Goal: Obtain resource: Download file/media

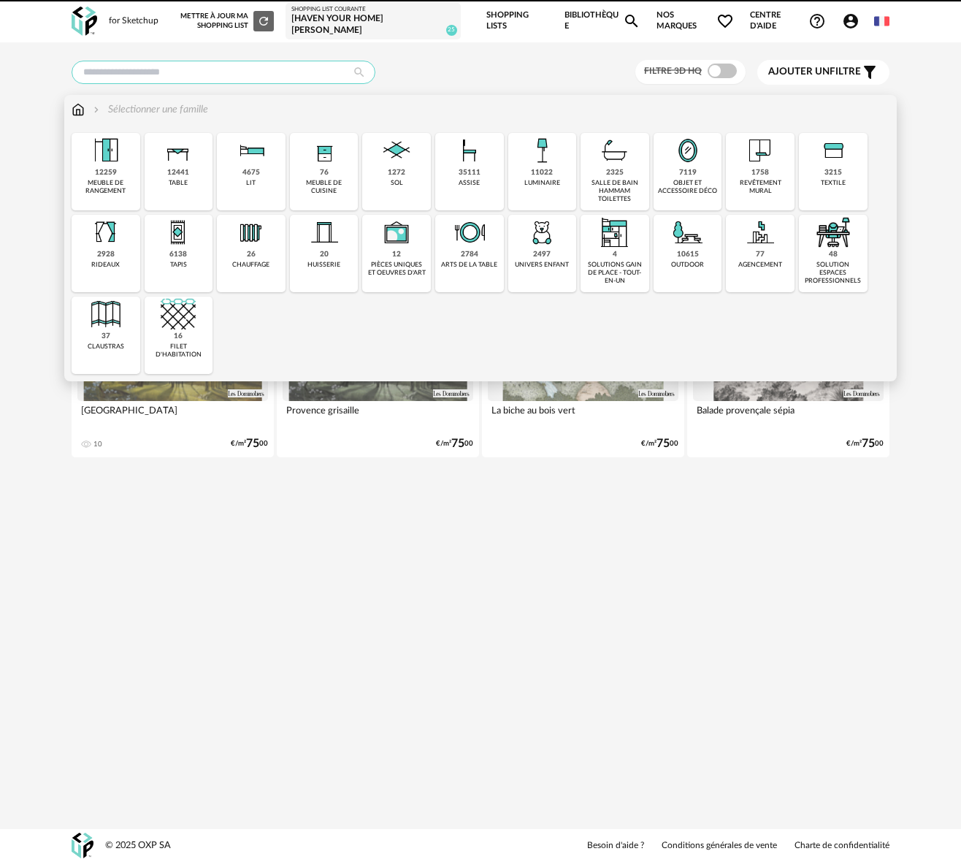
click at [107, 69] on input "text" at bounding box center [224, 72] width 304 height 23
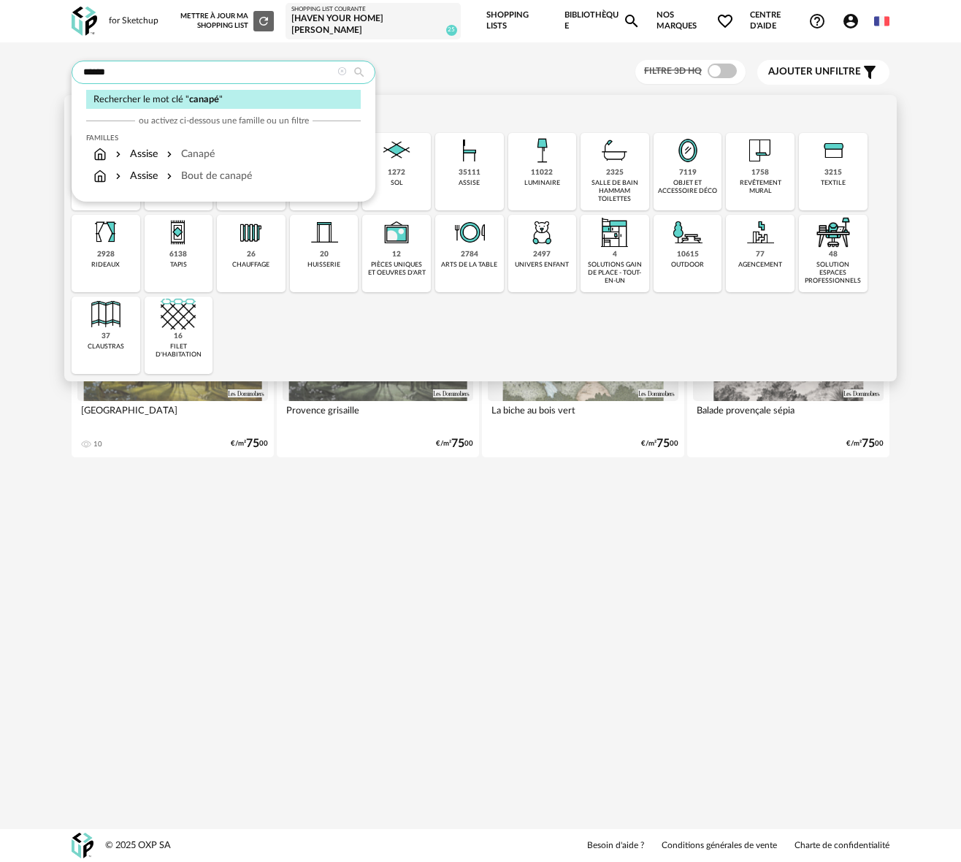
type input "******"
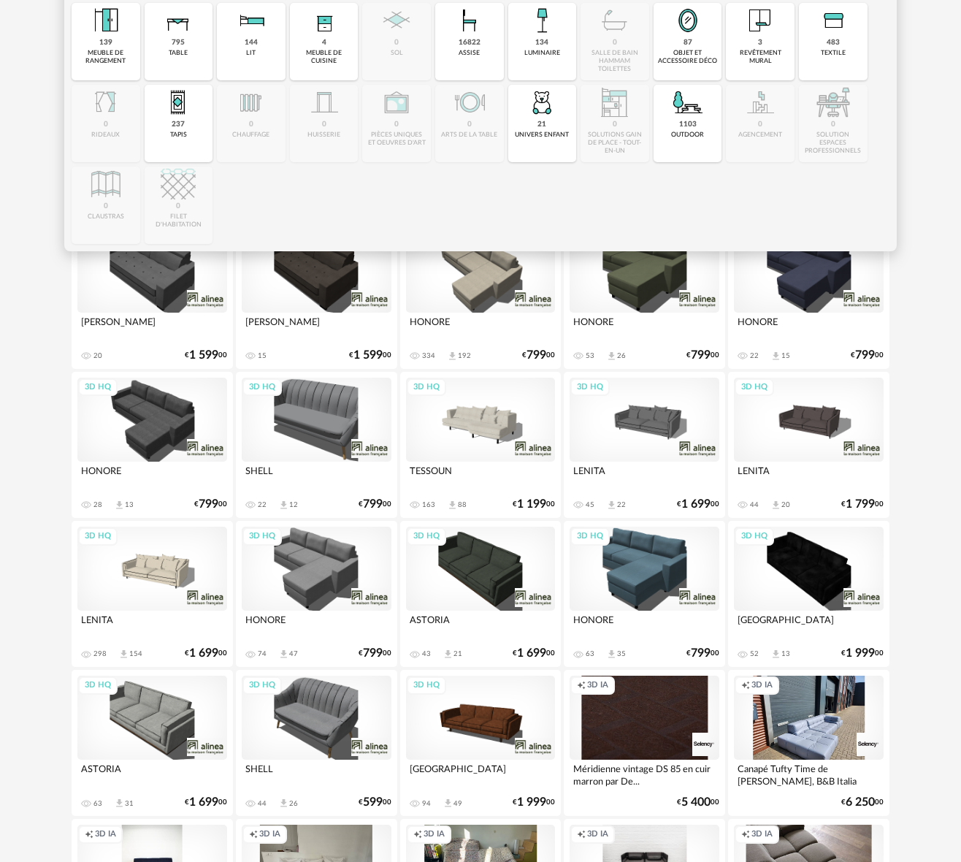
scroll to position [132, 0]
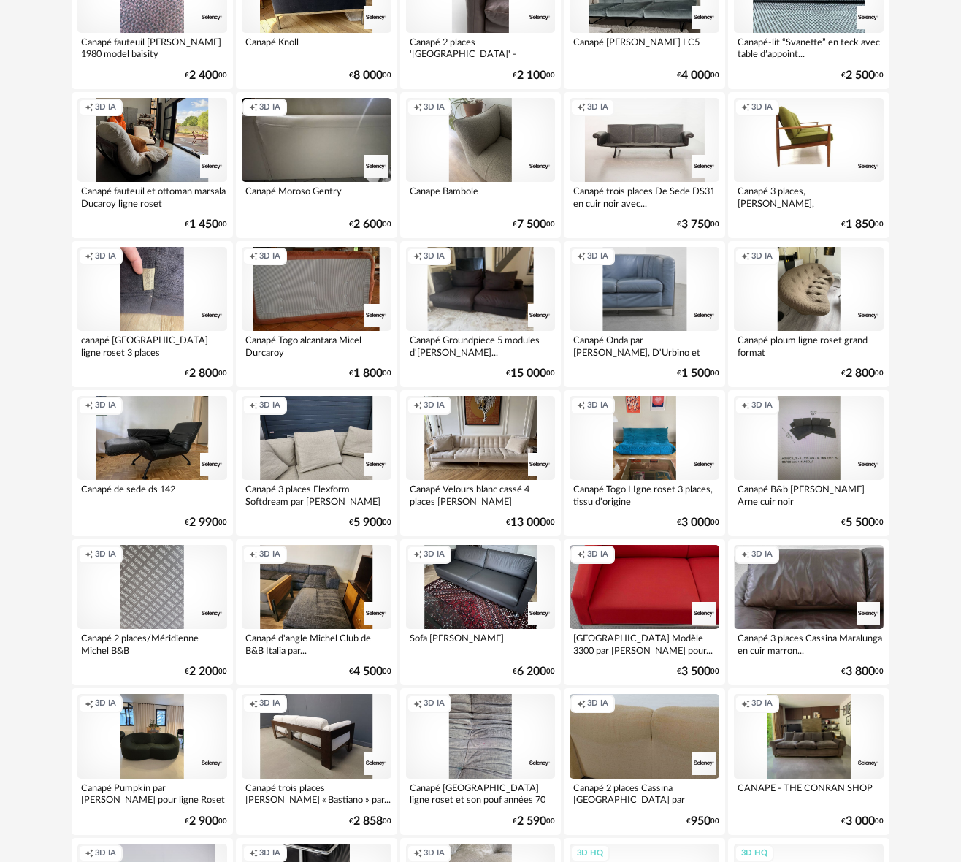
scroll to position [1155, 0]
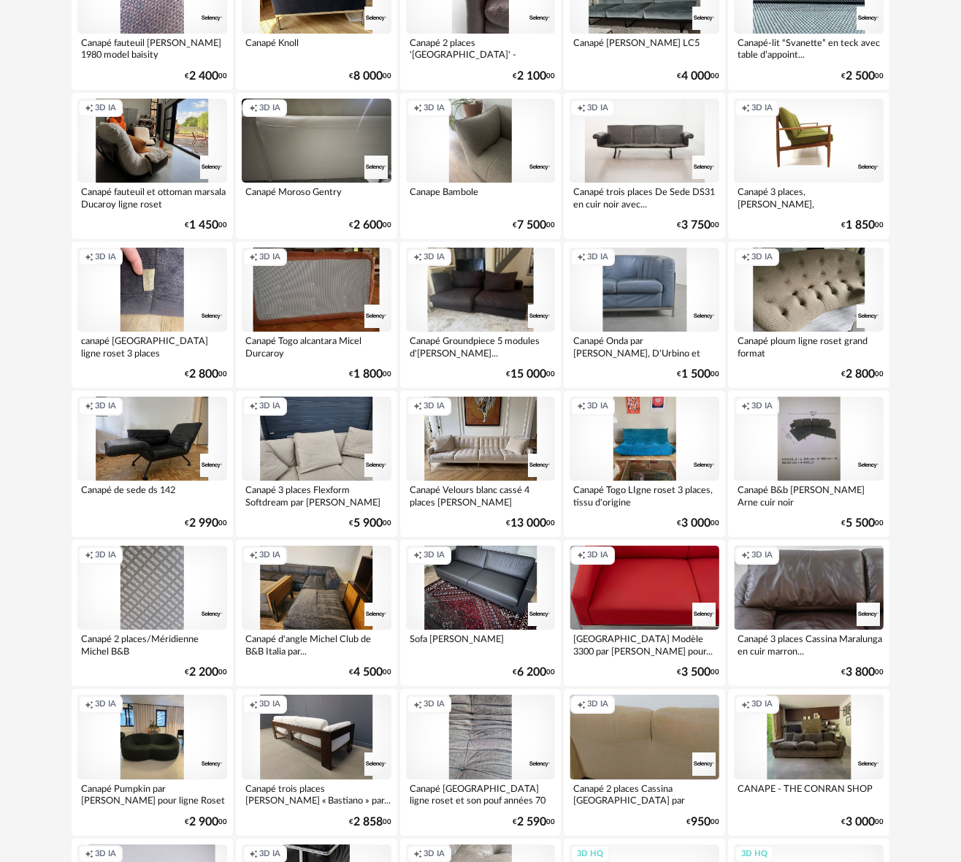
click at [793, 287] on div "Creation icon 3D IA" at bounding box center [809, 290] width 150 height 84
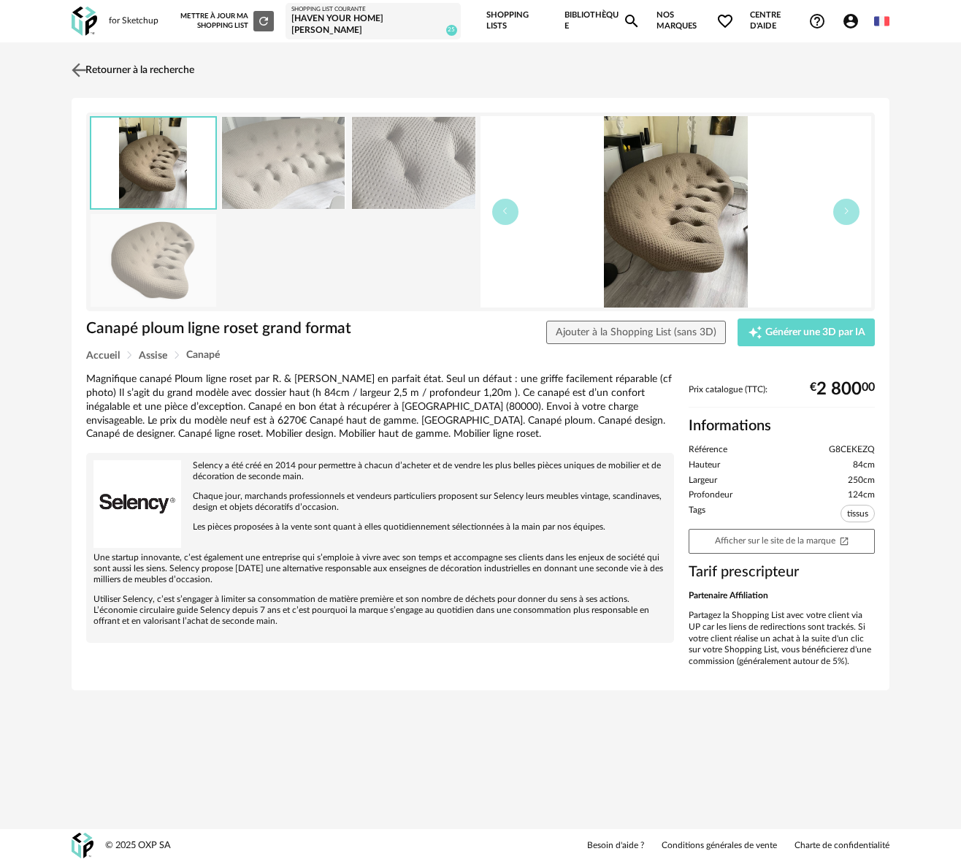
click at [87, 64] on img at bounding box center [79, 69] width 21 height 21
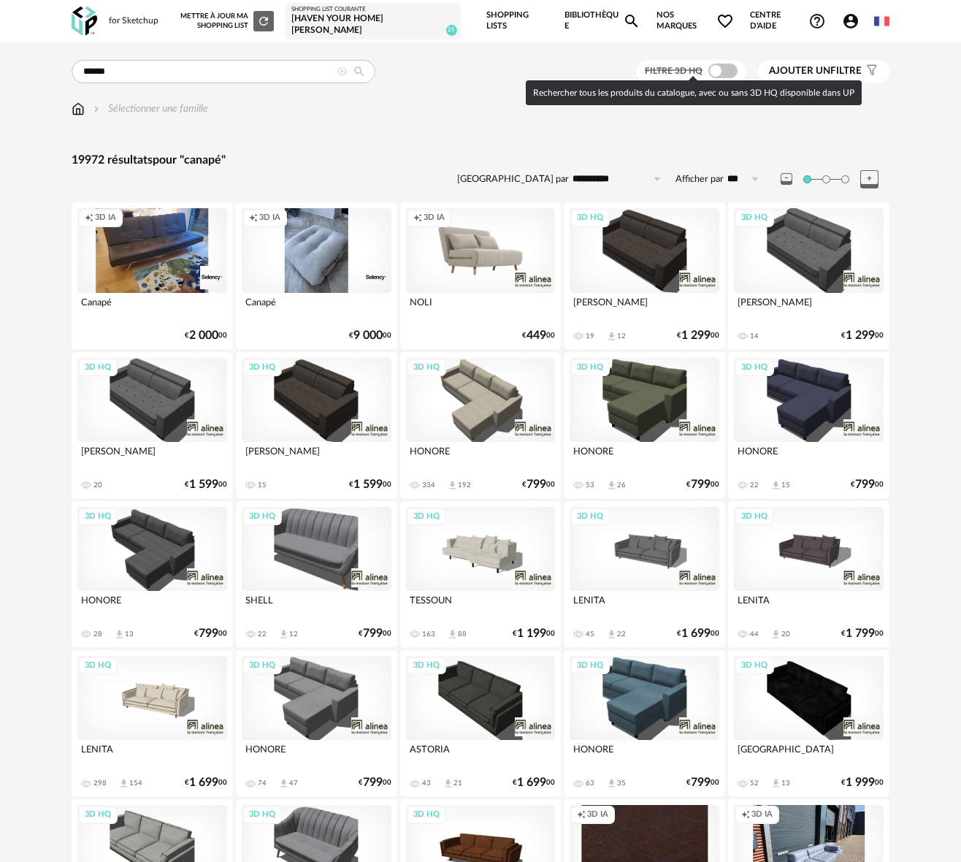
click at [724, 65] on span at bounding box center [723, 71] width 29 height 15
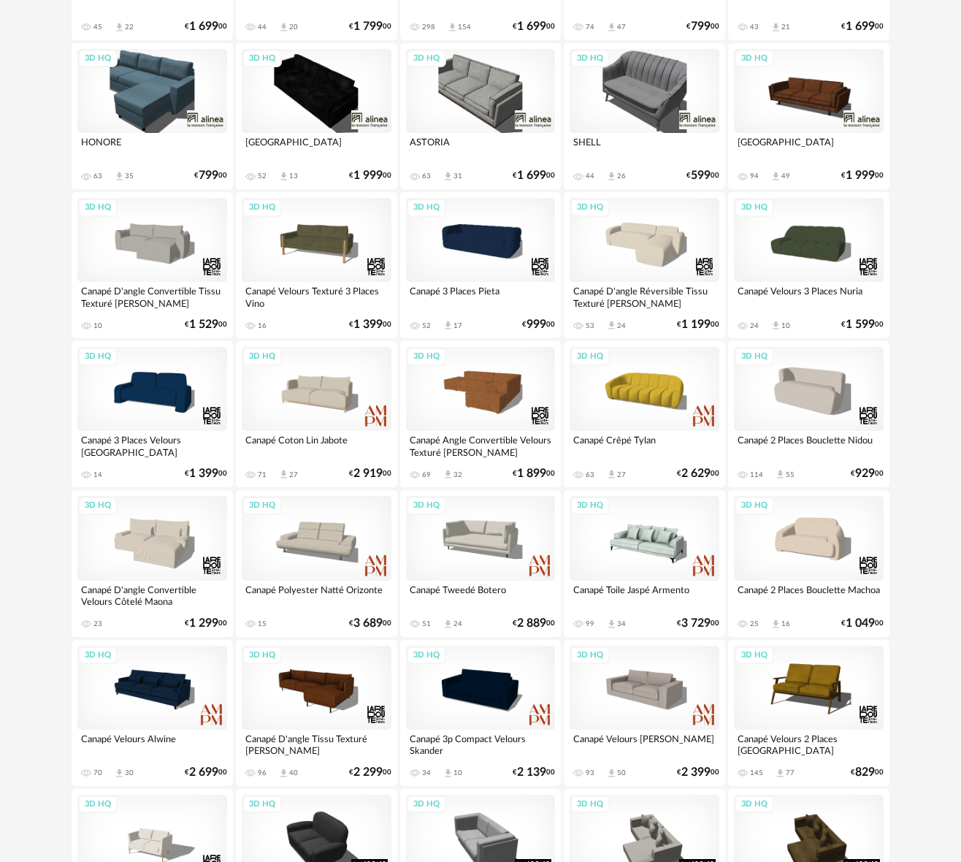
scroll to position [614, 0]
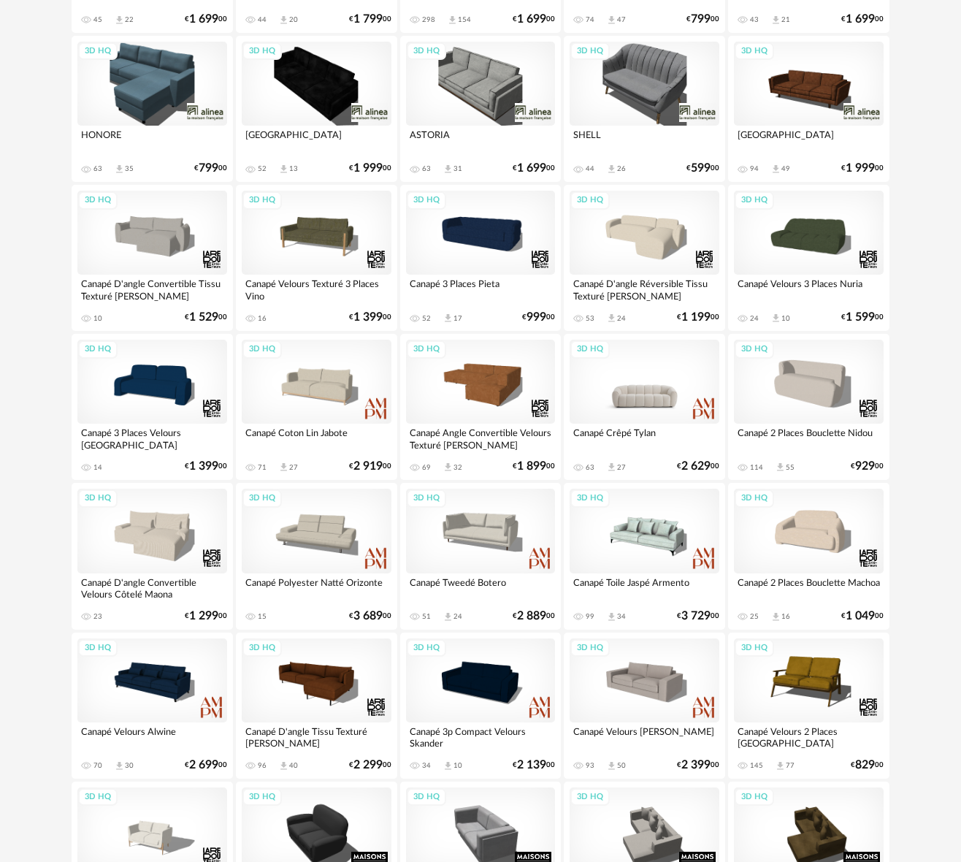
click at [644, 395] on div "3D HQ" at bounding box center [645, 382] width 150 height 84
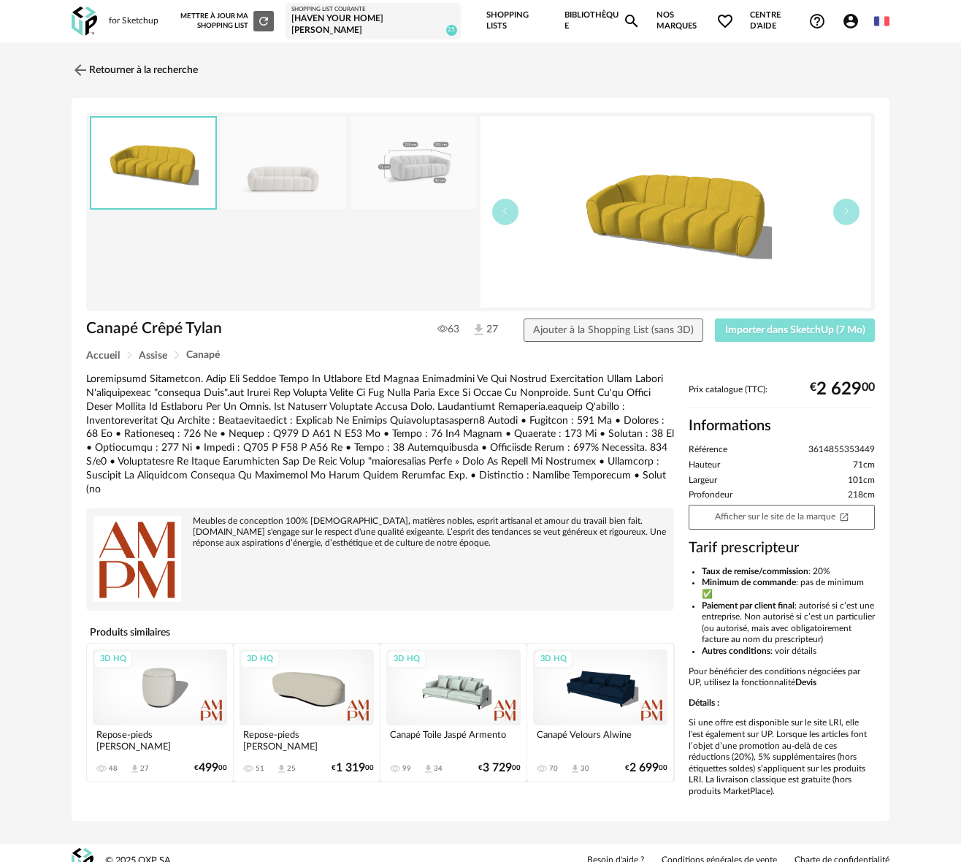
click at [779, 325] on span "Importer dans SketchUp (7 Mo)" at bounding box center [795, 330] width 140 height 10
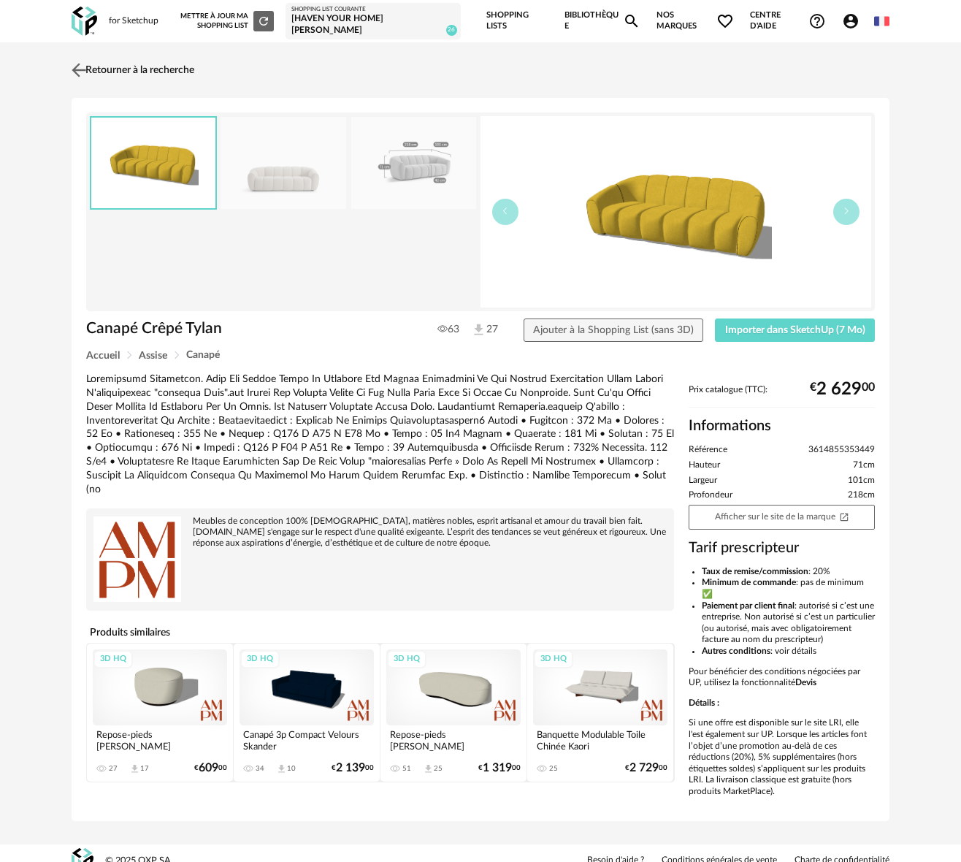
click at [75, 59] on img at bounding box center [79, 69] width 21 height 21
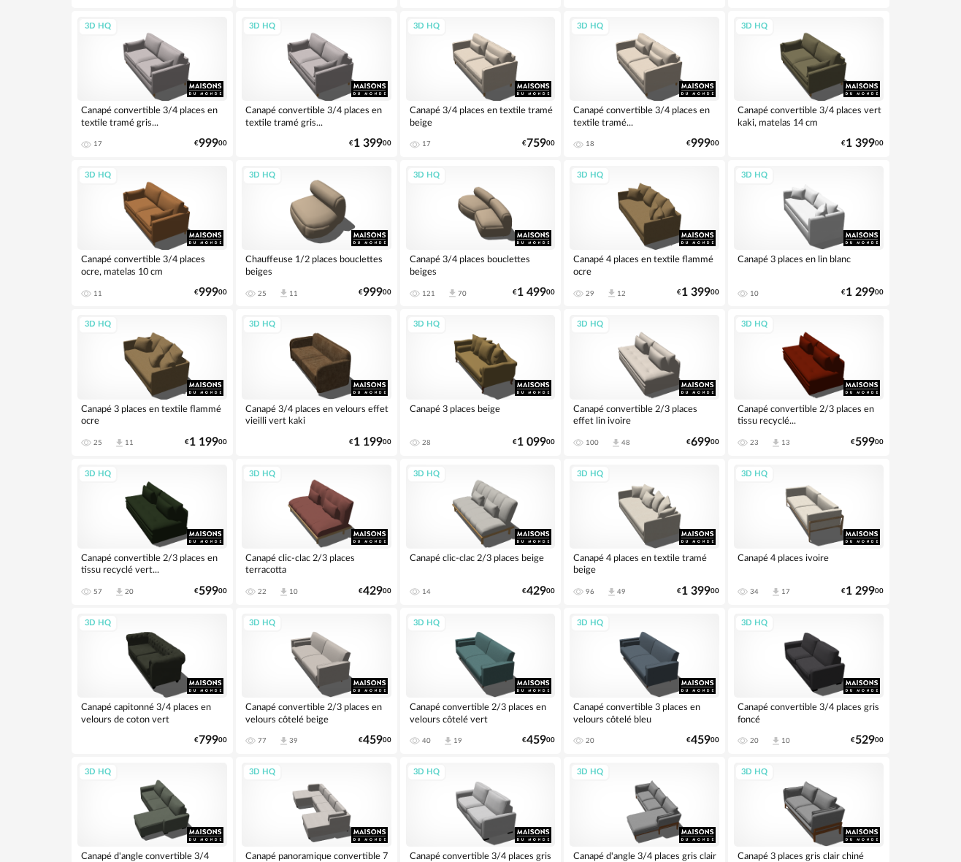
scroll to position [2286, 0]
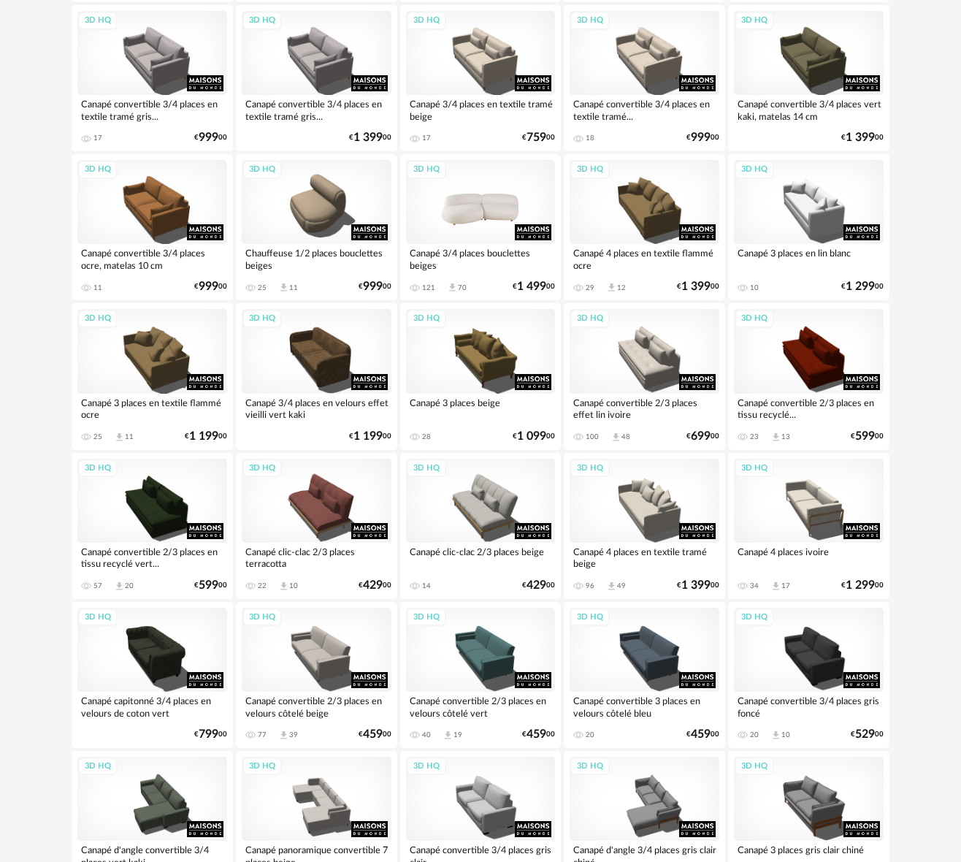
click at [487, 201] on div "3D HQ" at bounding box center [481, 202] width 150 height 84
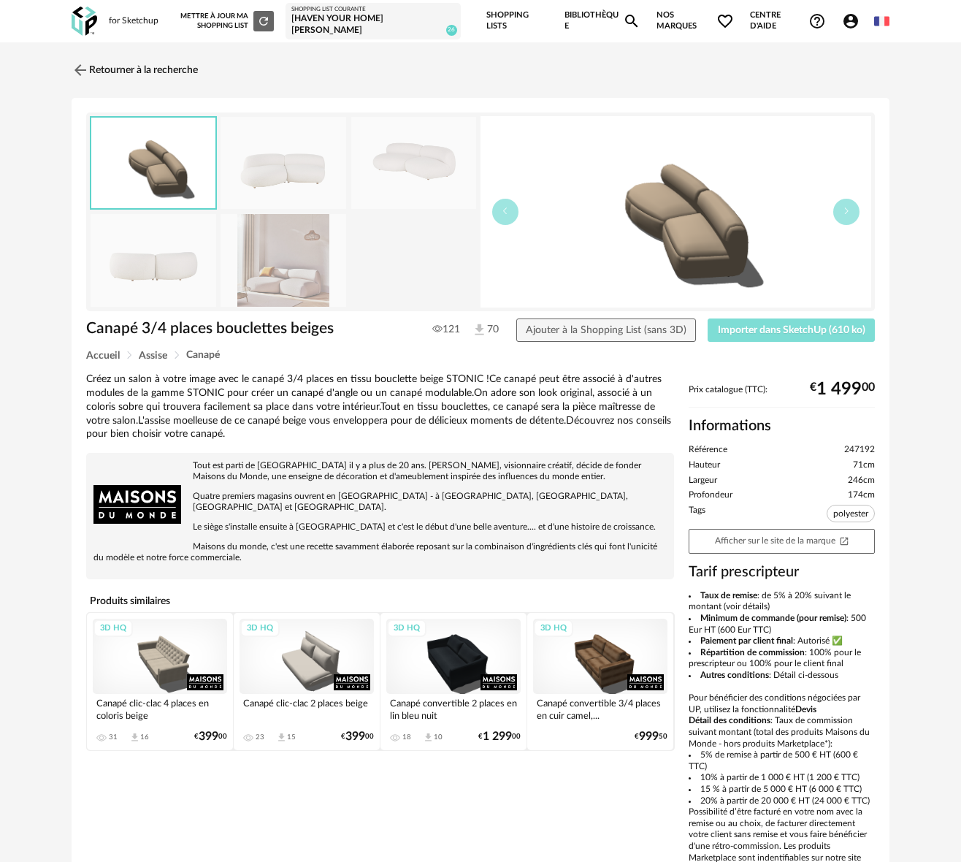
click at [808, 327] on span "Importer dans SketchUp (610 ko)" at bounding box center [792, 330] width 148 height 10
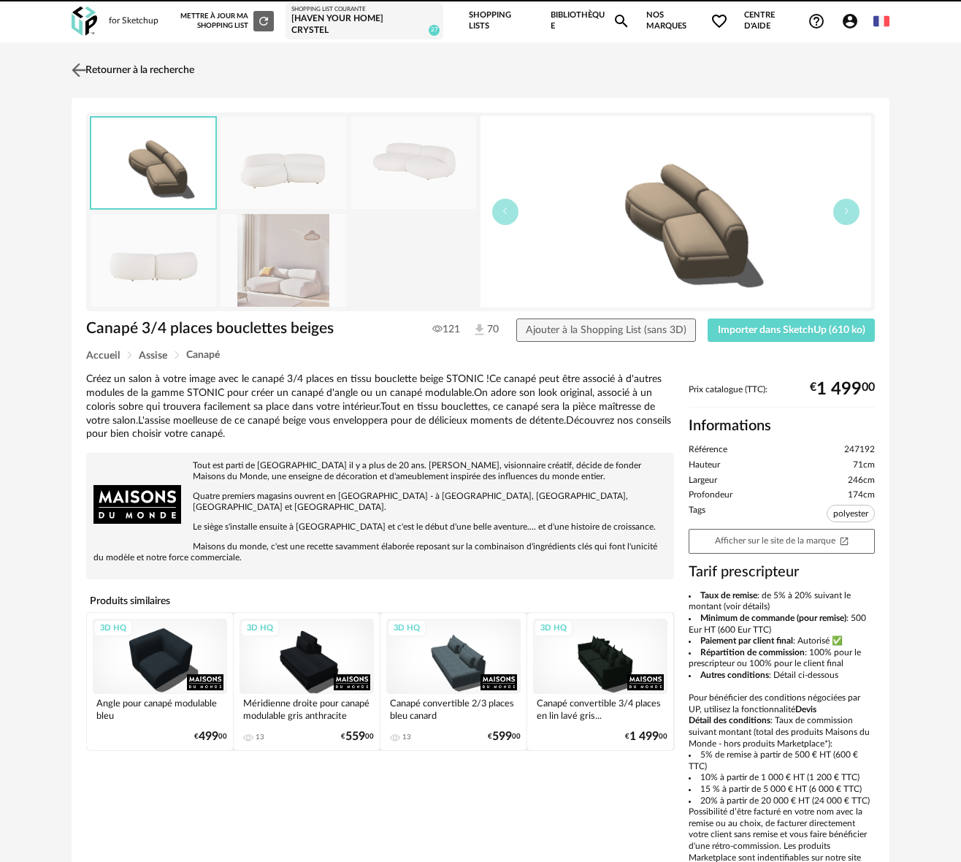
click at [76, 59] on img at bounding box center [79, 69] width 21 height 21
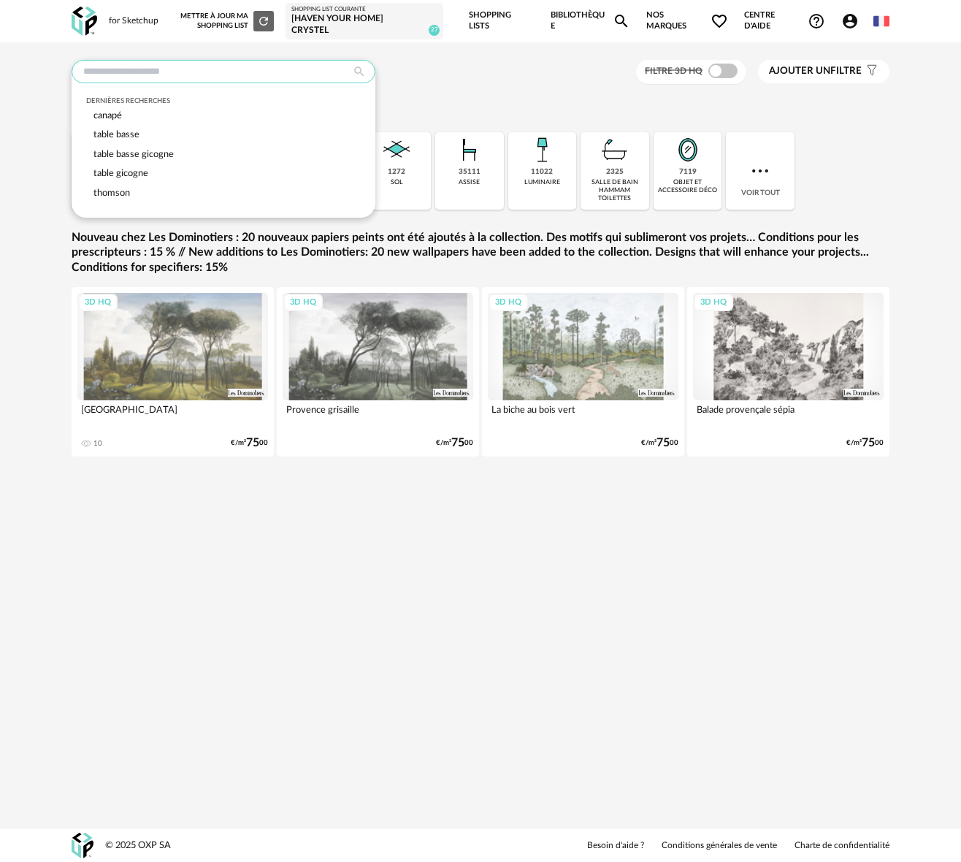
click at [125, 70] on input "text" at bounding box center [224, 71] width 304 height 23
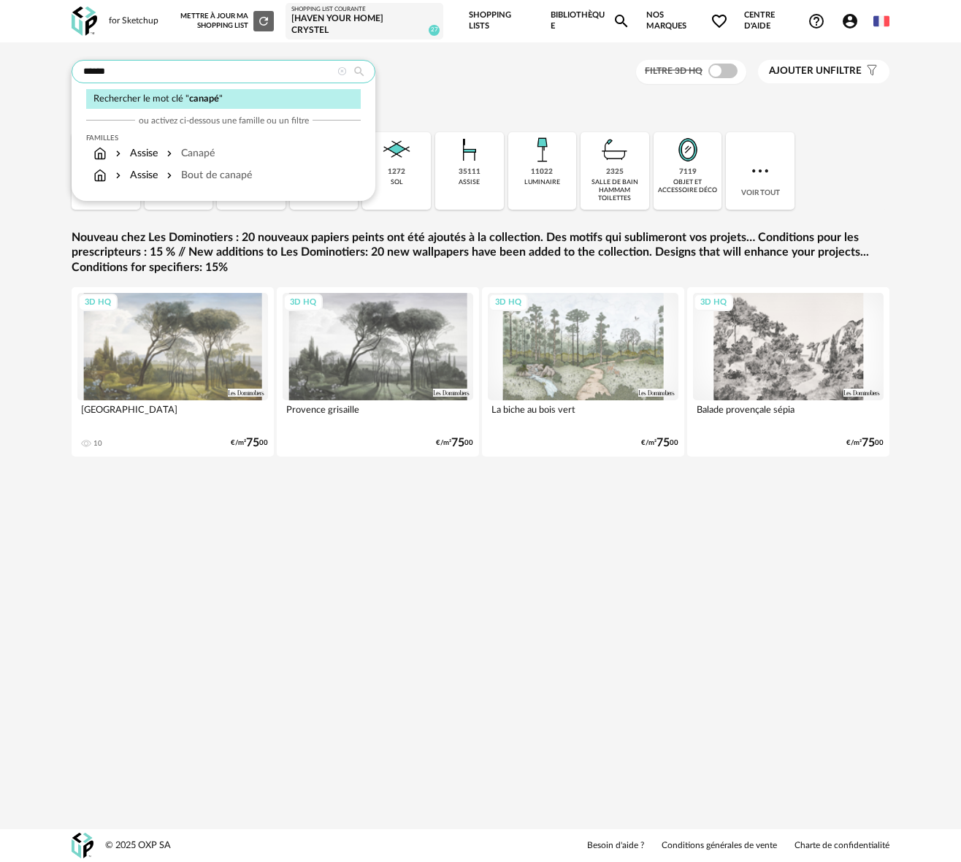
type input "******"
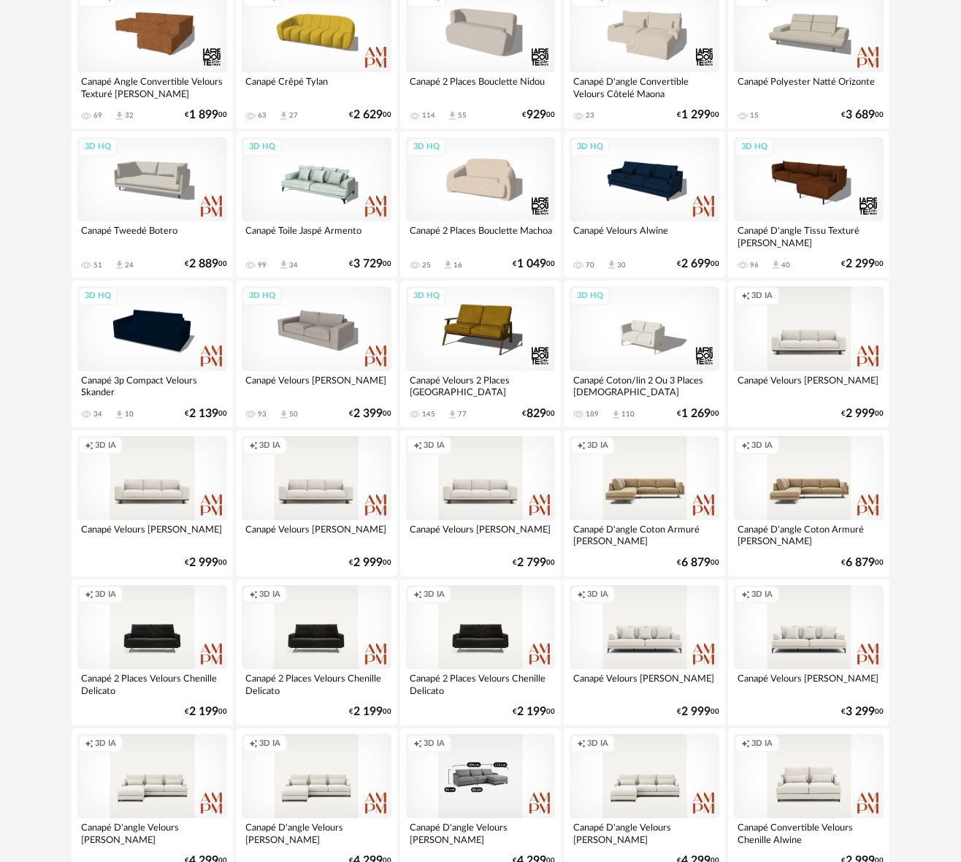
scroll to position [2411, 0]
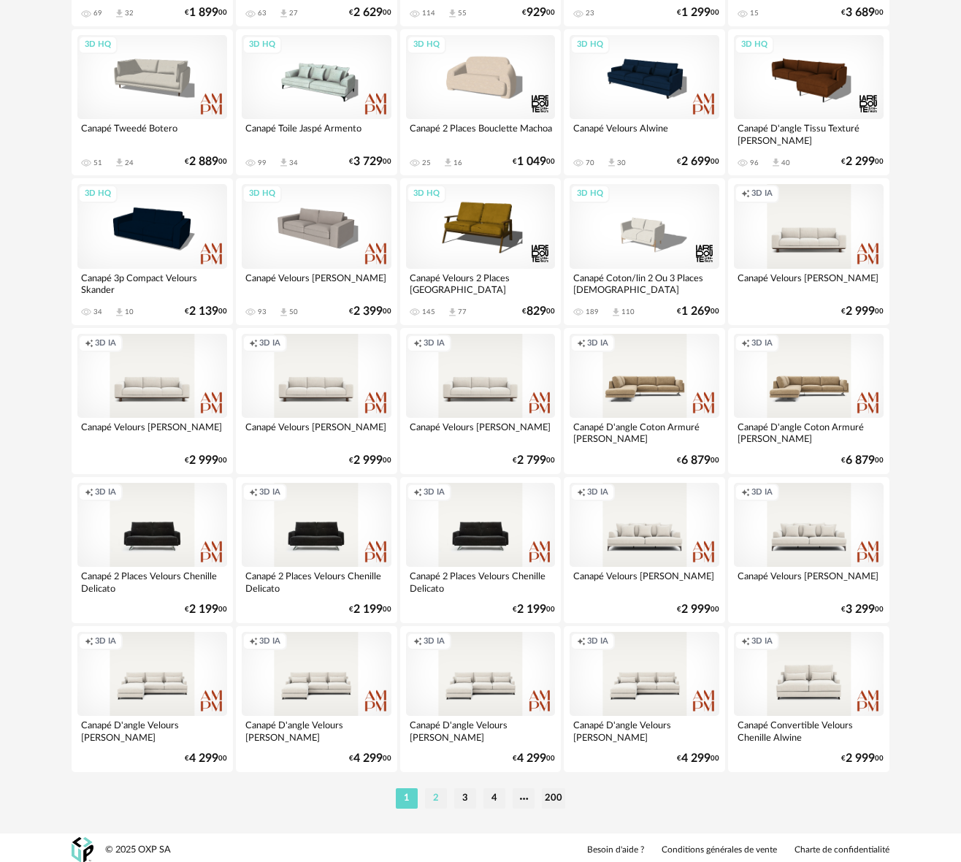
click at [435, 794] on li "2" at bounding box center [436, 798] width 22 height 20
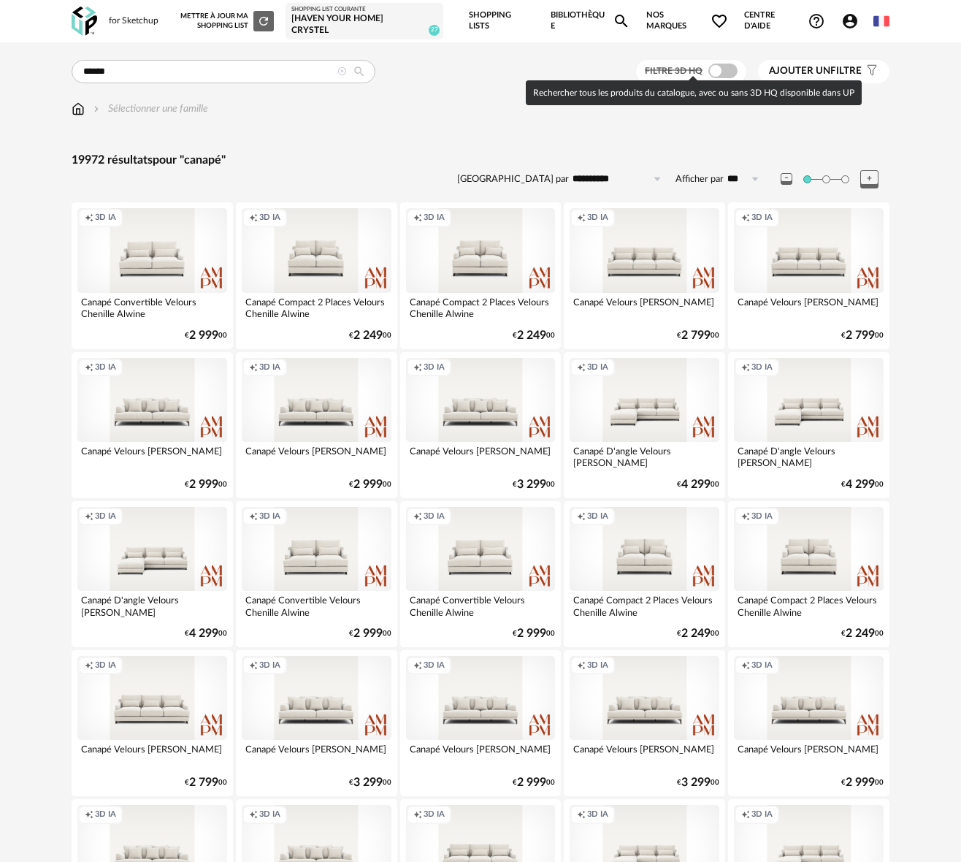
click at [725, 68] on span at bounding box center [723, 71] width 29 height 15
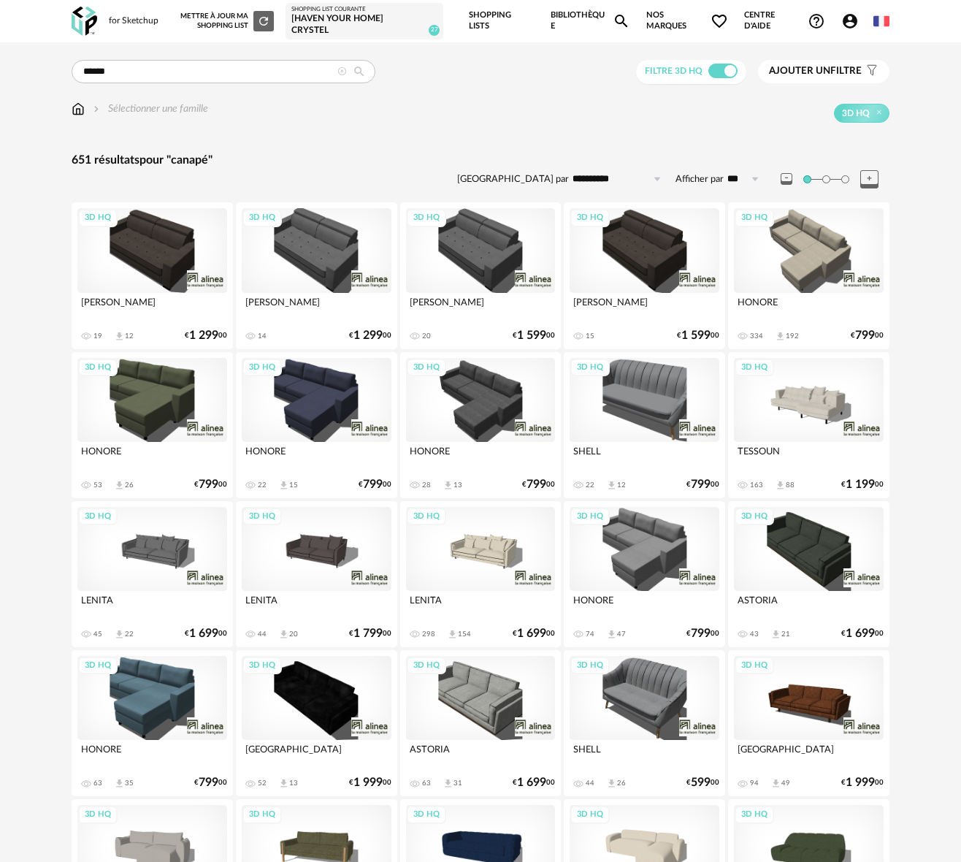
click at [817, 60] on button "Ajouter un filtre s Filter icon" at bounding box center [824, 71] width 132 height 23
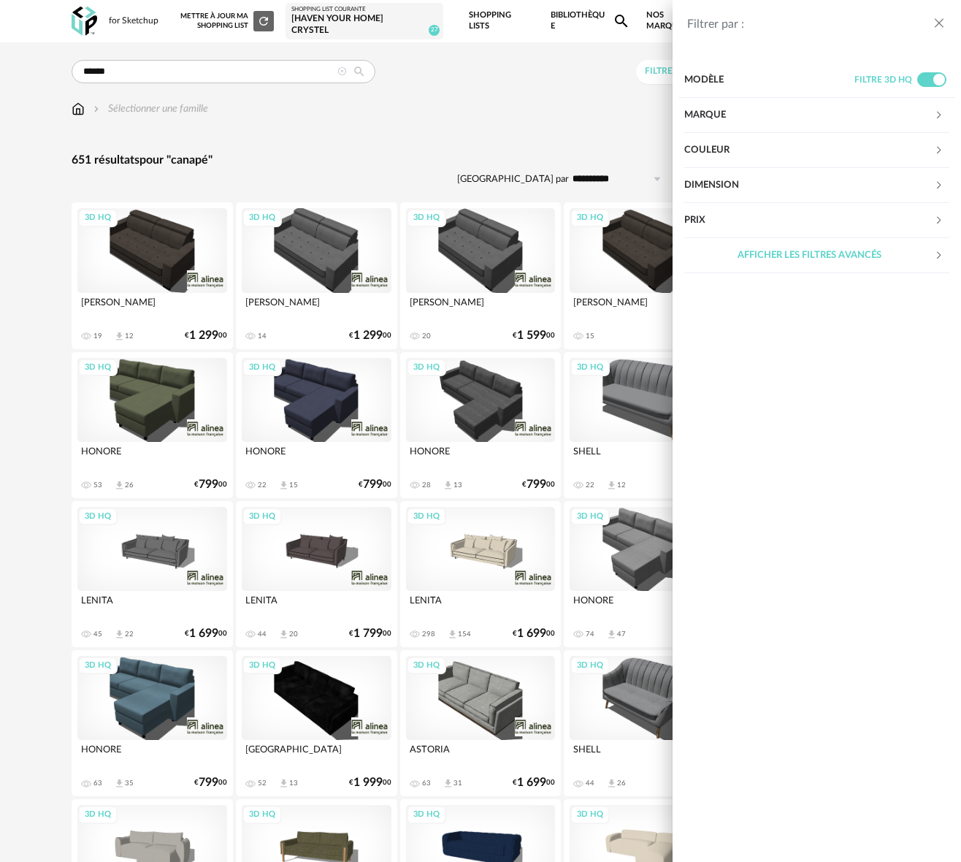
click at [514, 137] on div "Filtrer par : Modèle Filtre 3D HQ Marque &tradition 0 101 Copenhagen 0 366 Conc…" at bounding box center [480, 431] width 961 height 862
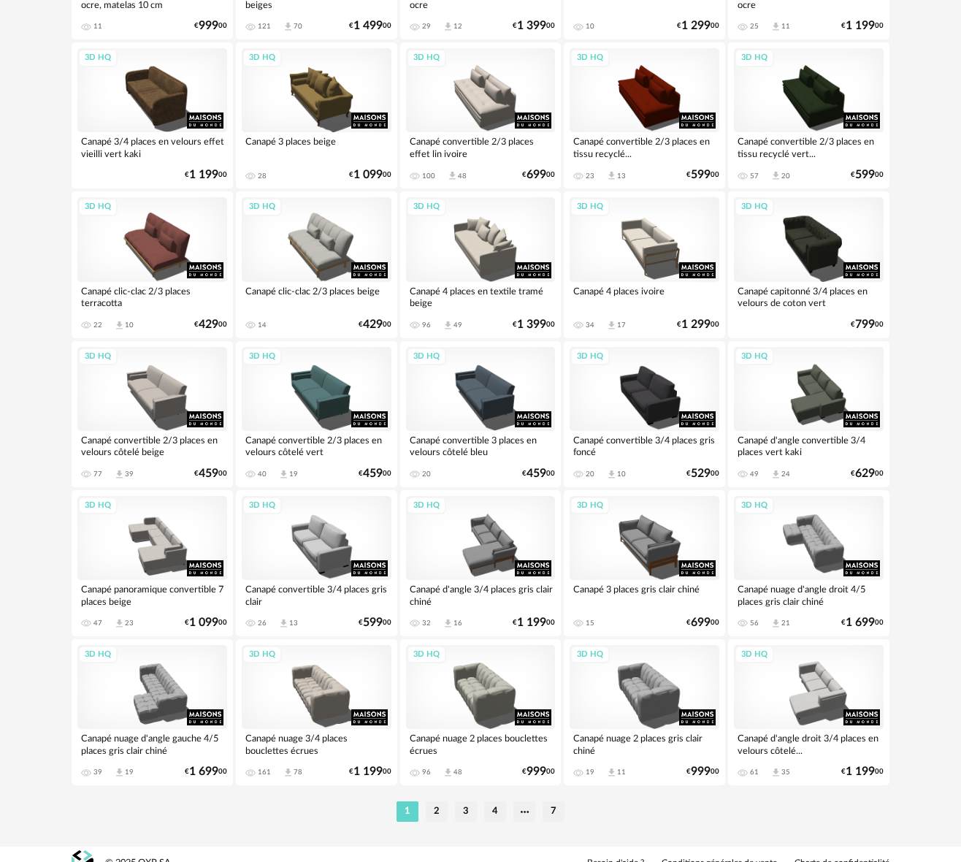
scroll to position [2411, 0]
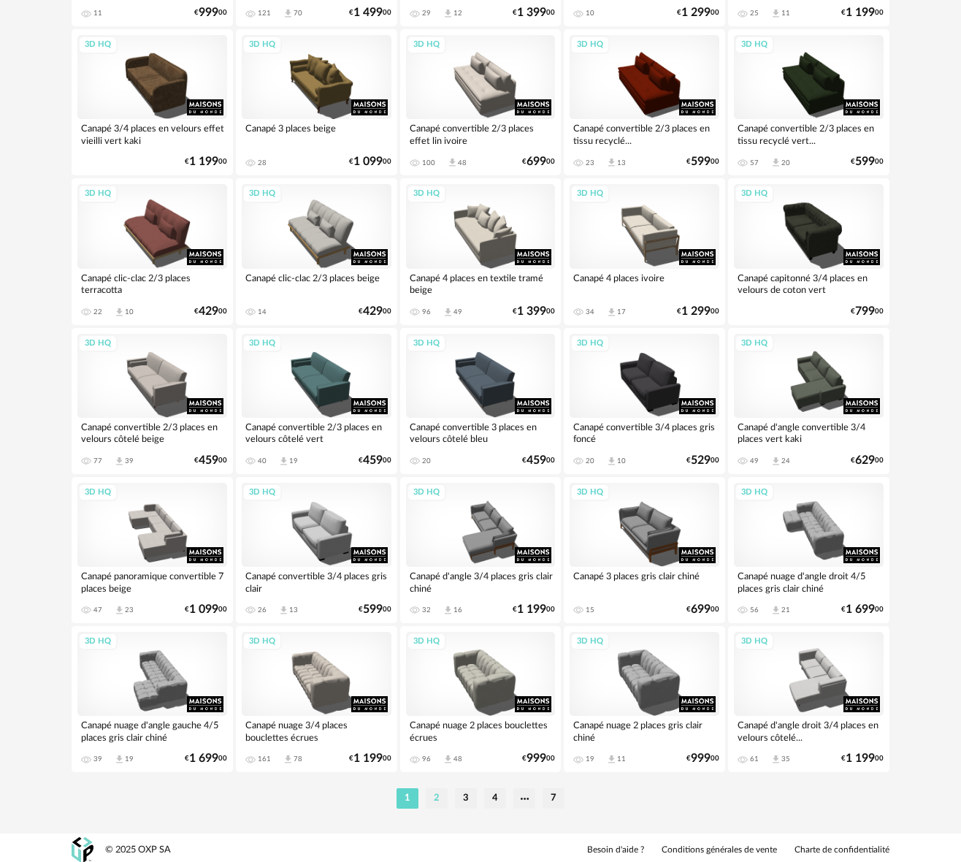
click at [433, 796] on li "2" at bounding box center [437, 798] width 22 height 20
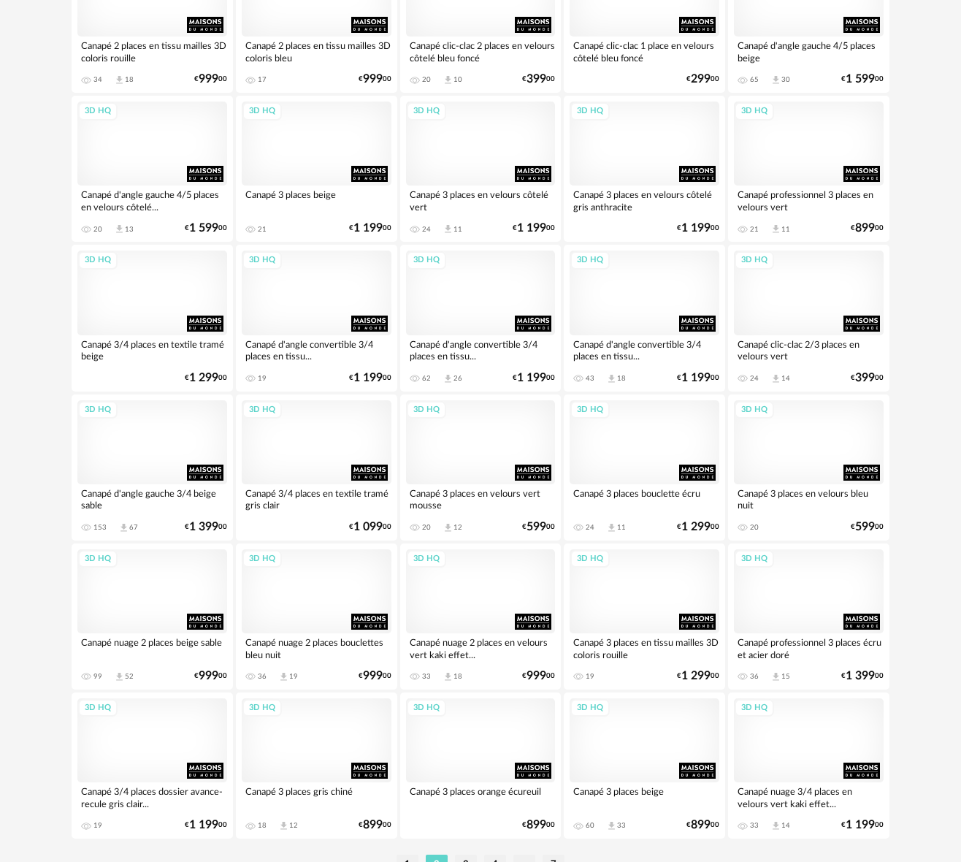
scroll to position [2411, 0]
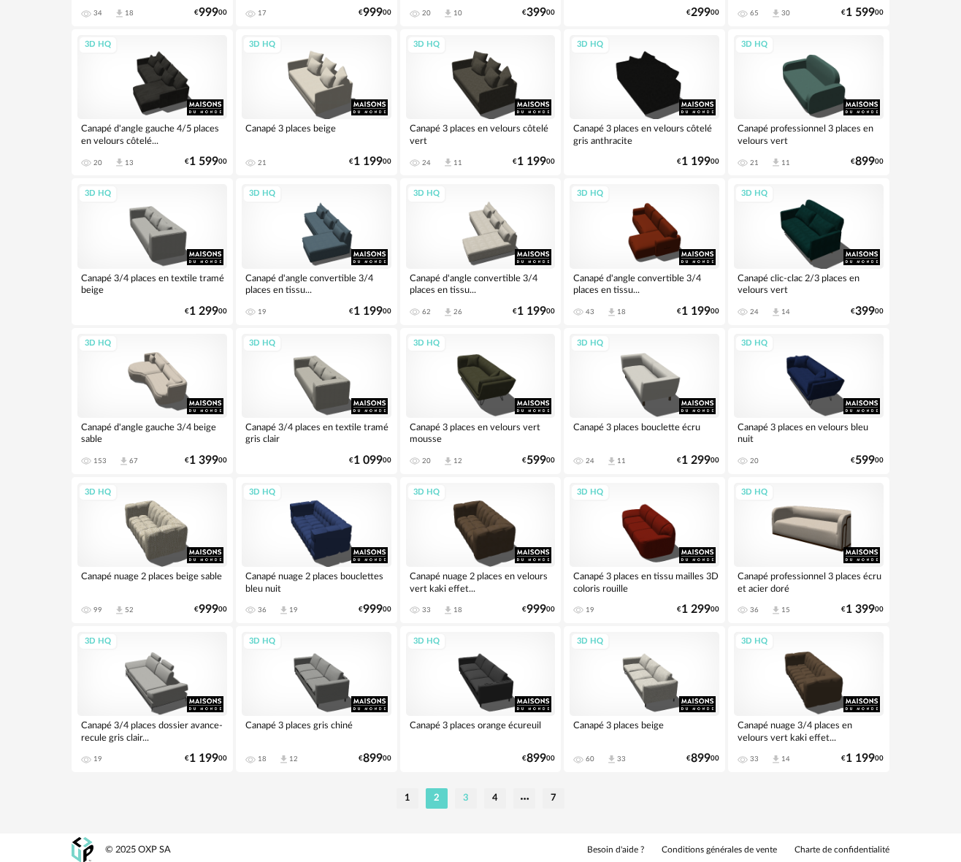
click at [463, 793] on li "3" at bounding box center [466, 798] width 22 height 20
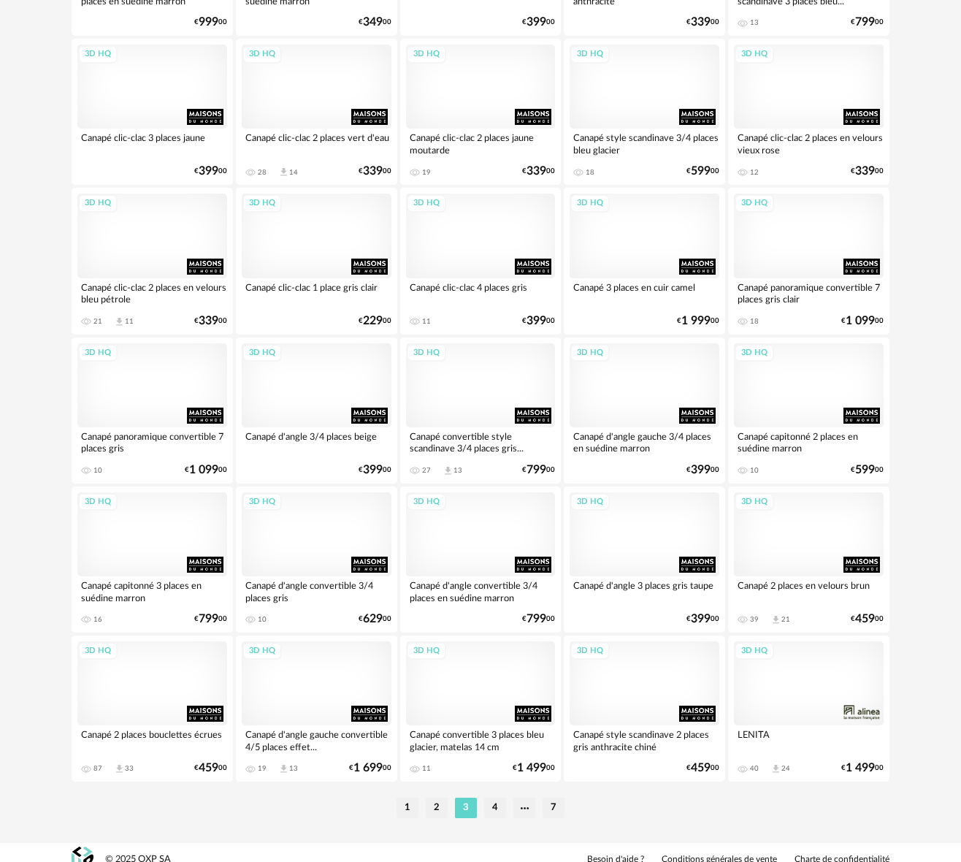
scroll to position [2411, 0]
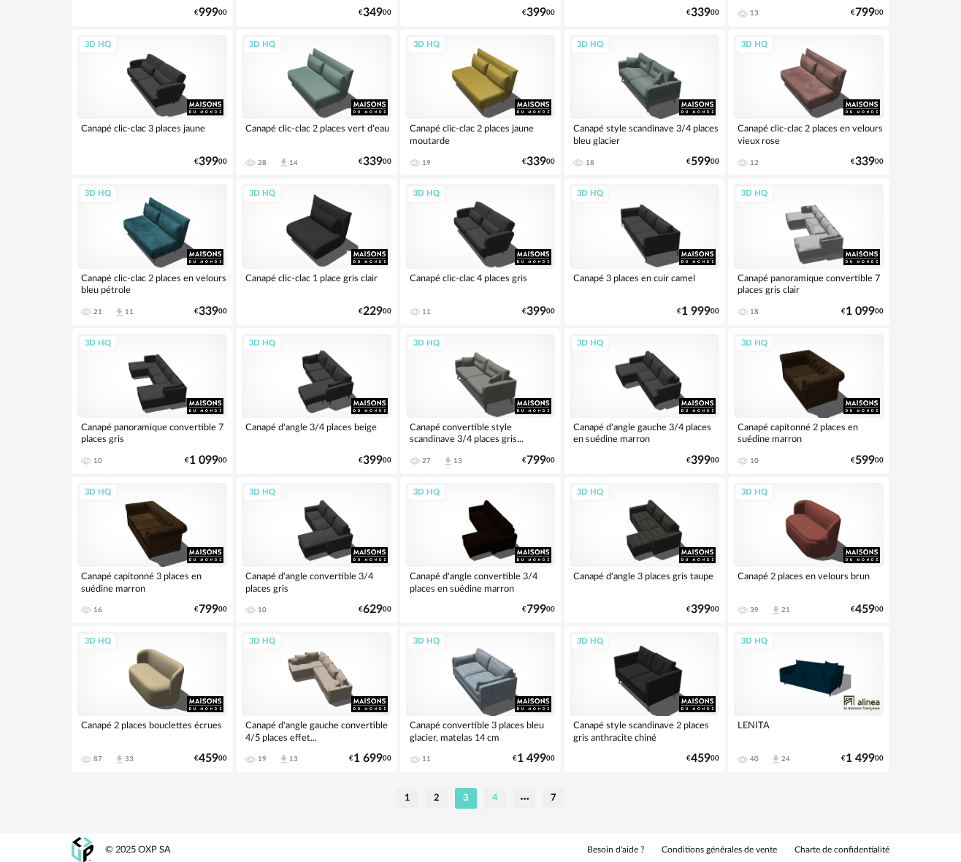
click at [500, 793] on li "4" at bounding box center [495, 798] width 22 height 20
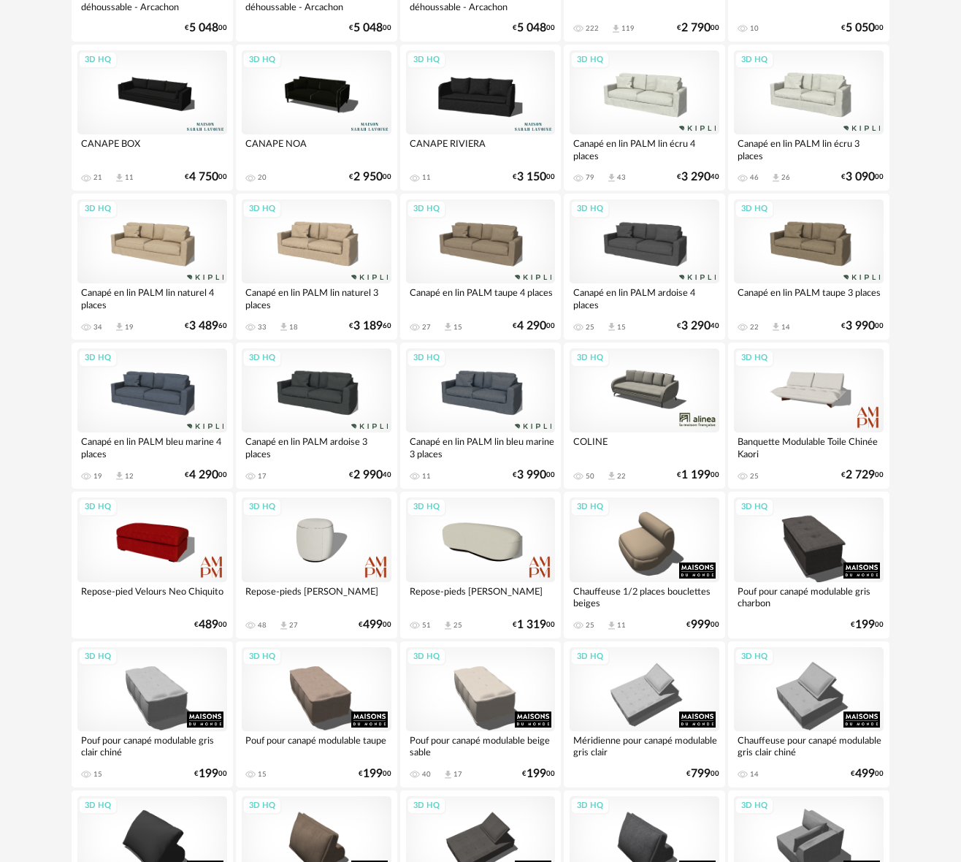
scroll to position [639, 0]
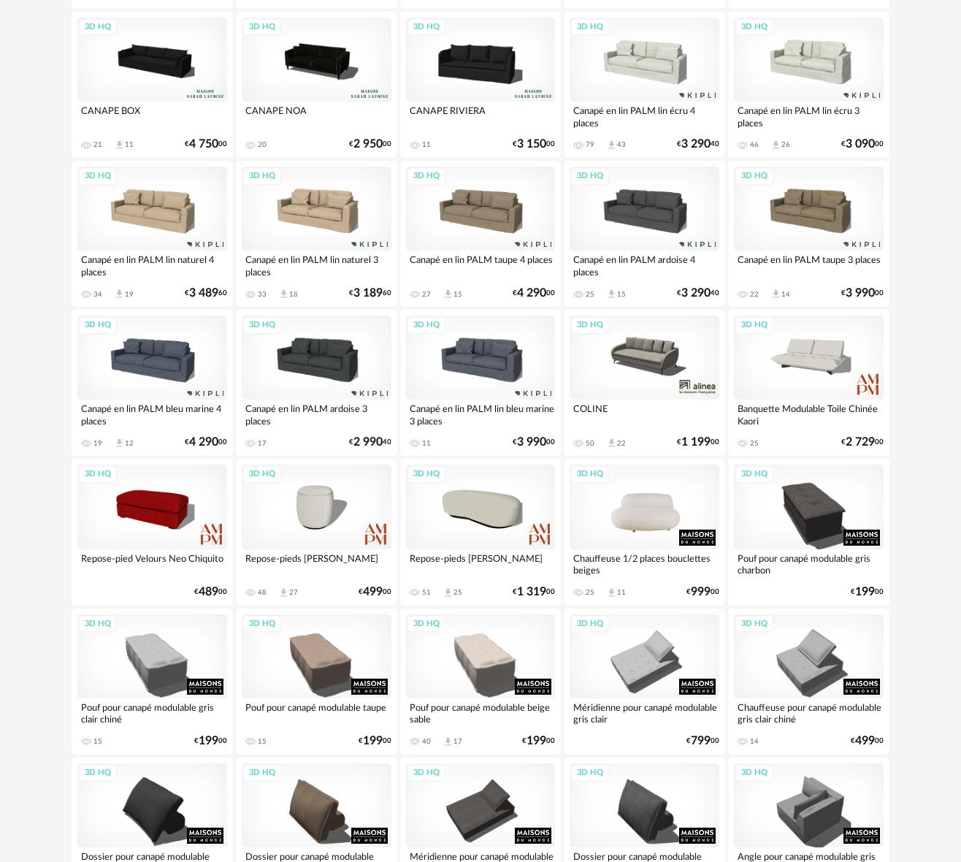
click at [666, 485] on div "3D HQ" at bounding box center [645, 507] width 150 height 84
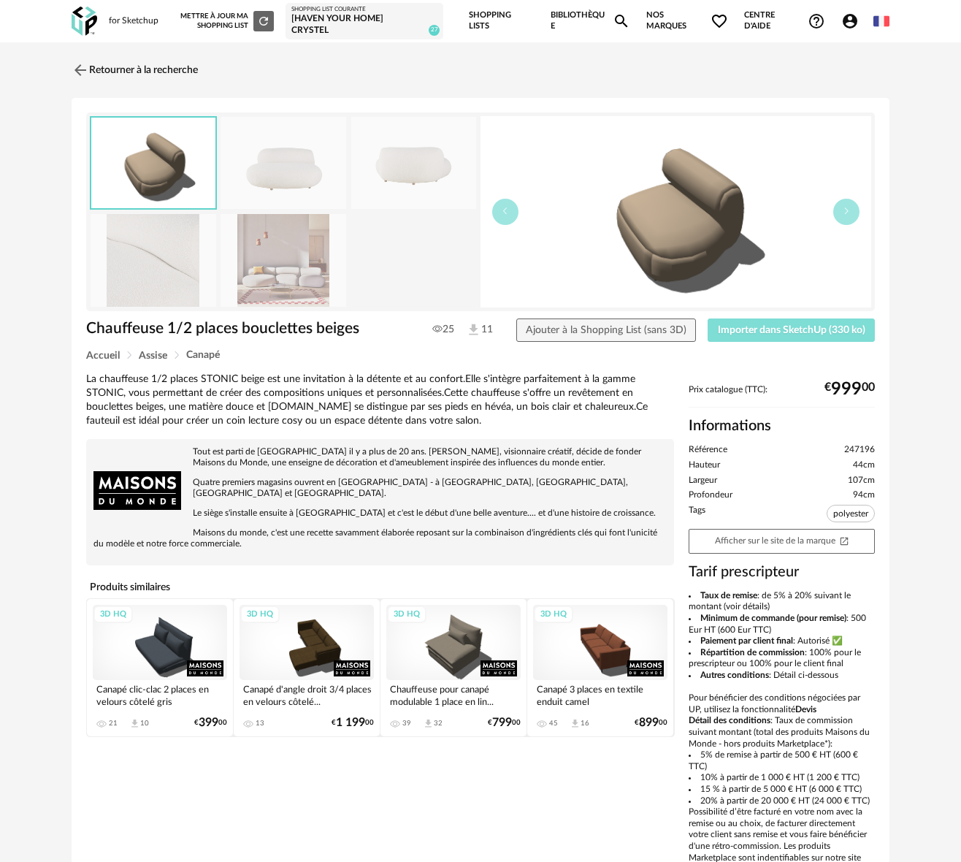
click at [757, 327] on span "Importer dans SketchUp (330 ko)" at bounding box center [792, 330] width 148 height 10
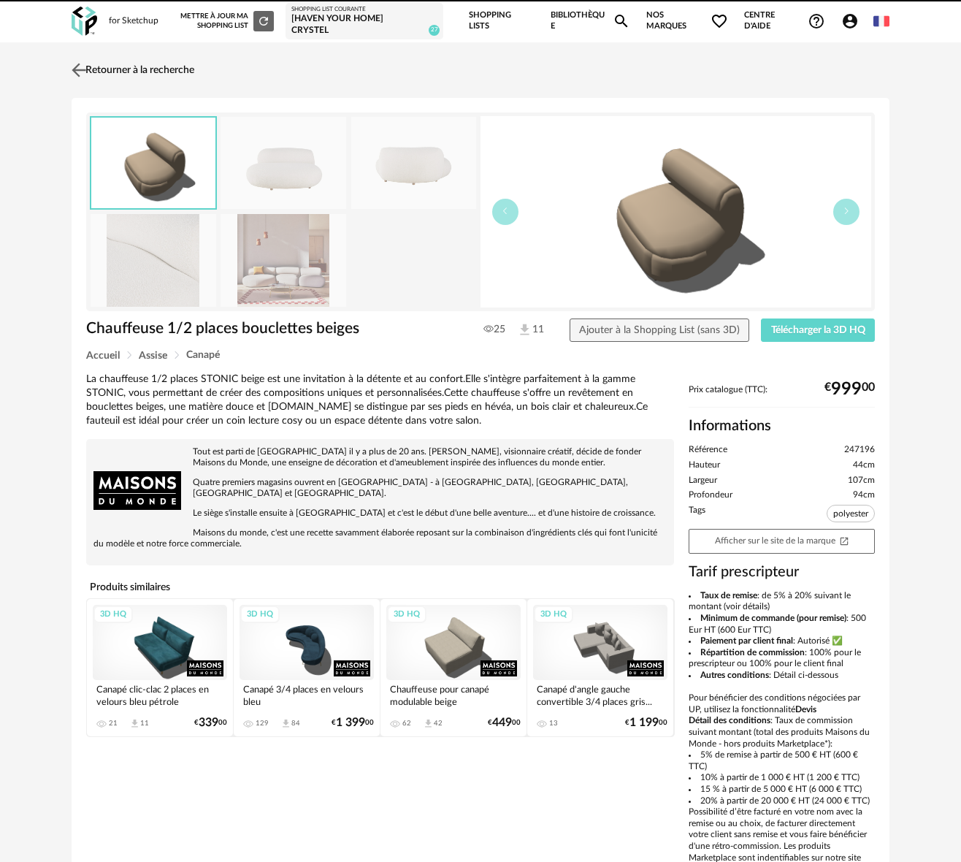
click at [77, 68] on img at bounding box center [79, 69] width 21 height 21
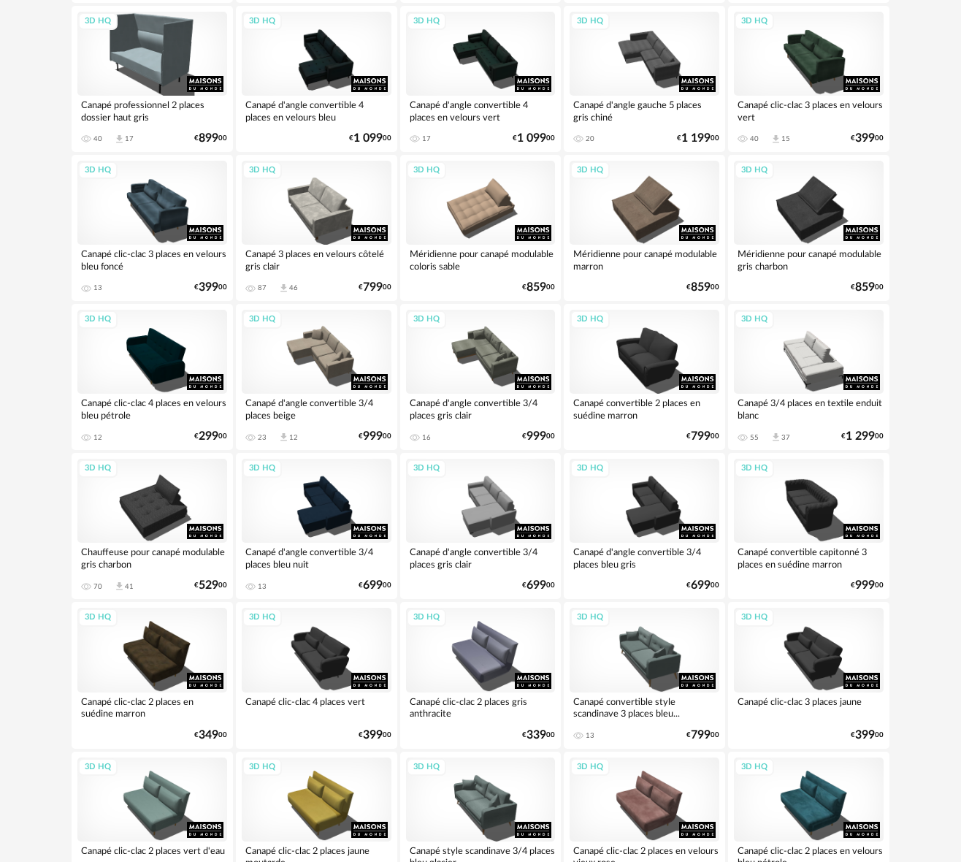
scroll to position [498, 0]
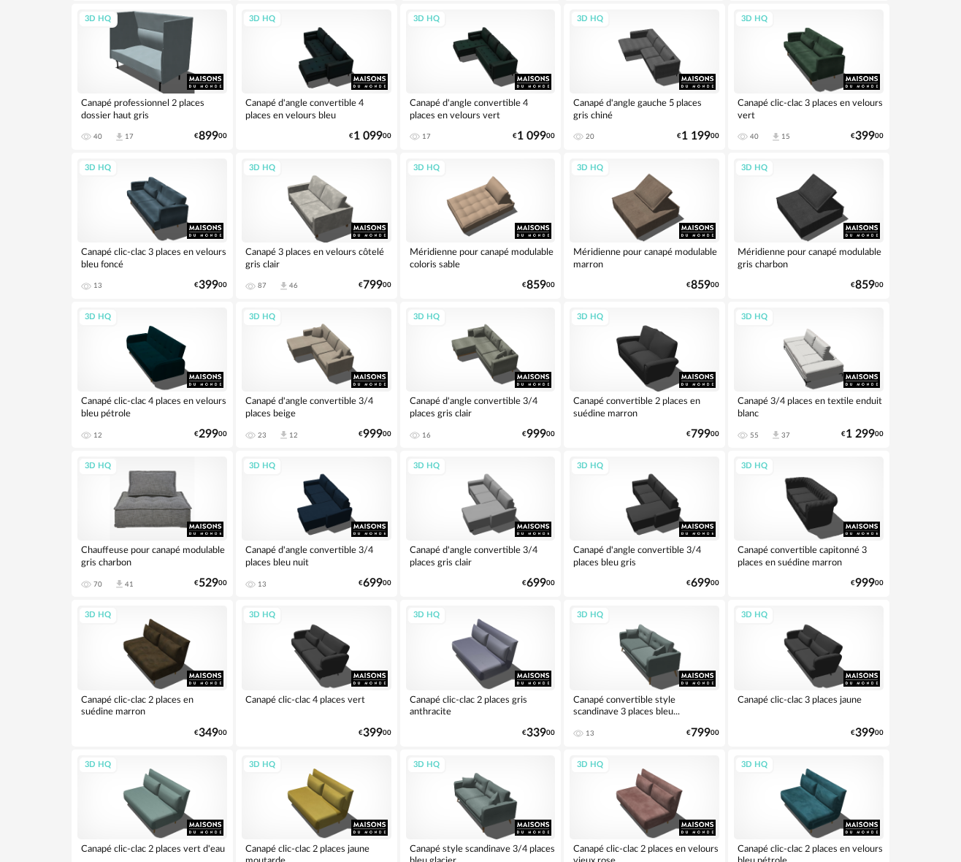
click at [157, 510] on div "3D HQ" at bounding box center [152, 499] width 150 height 84
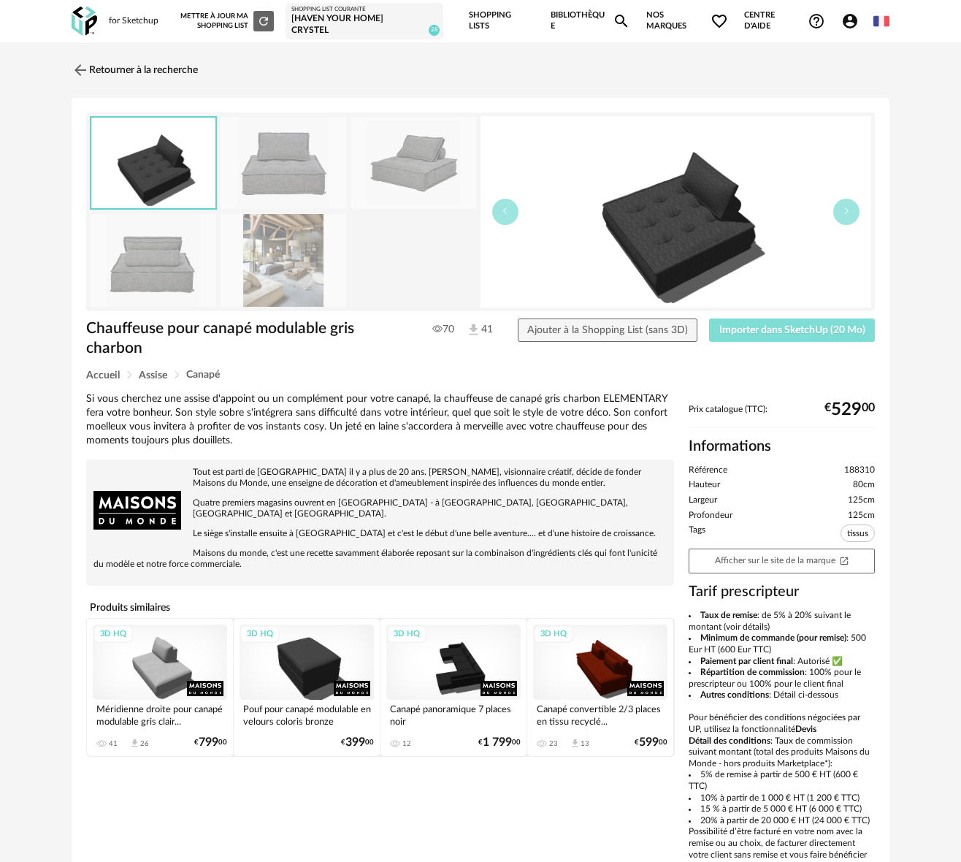
click at [767, 331] on button "Importer dans SketchUp (20 Mo)" at bounding box center [792, 330] width 166 height 23
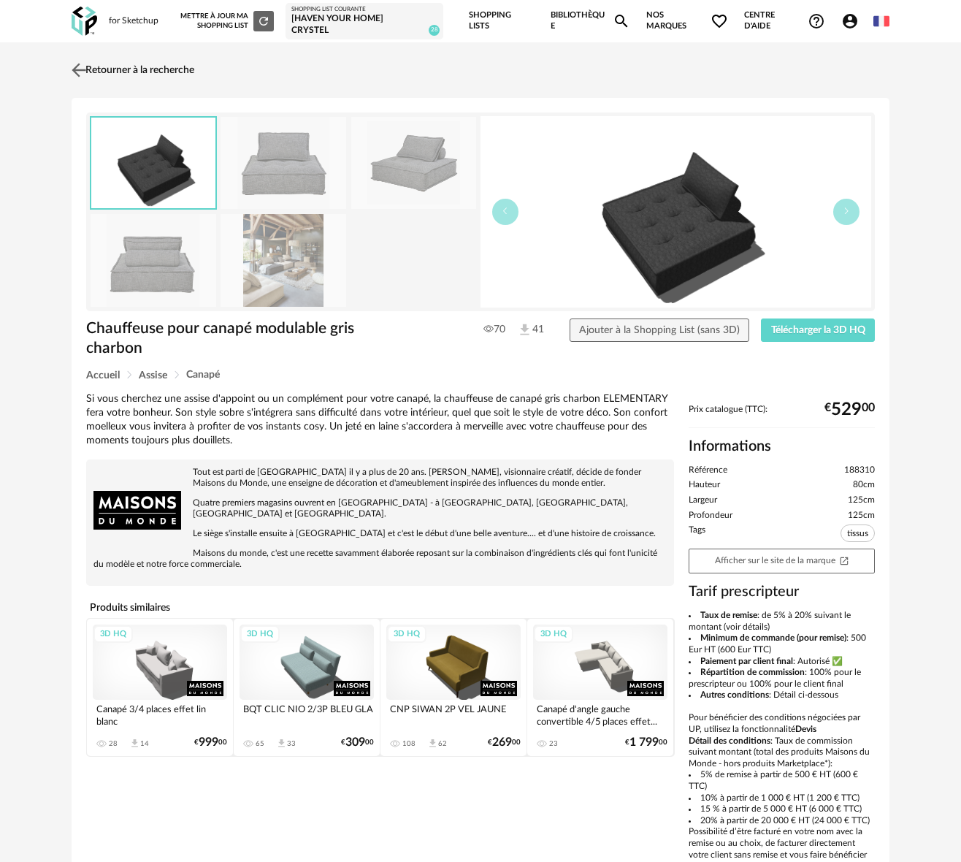
click at [109, 61] on link "Retourner à la recherche" at bounding box center [131, 70] width 126 height 32
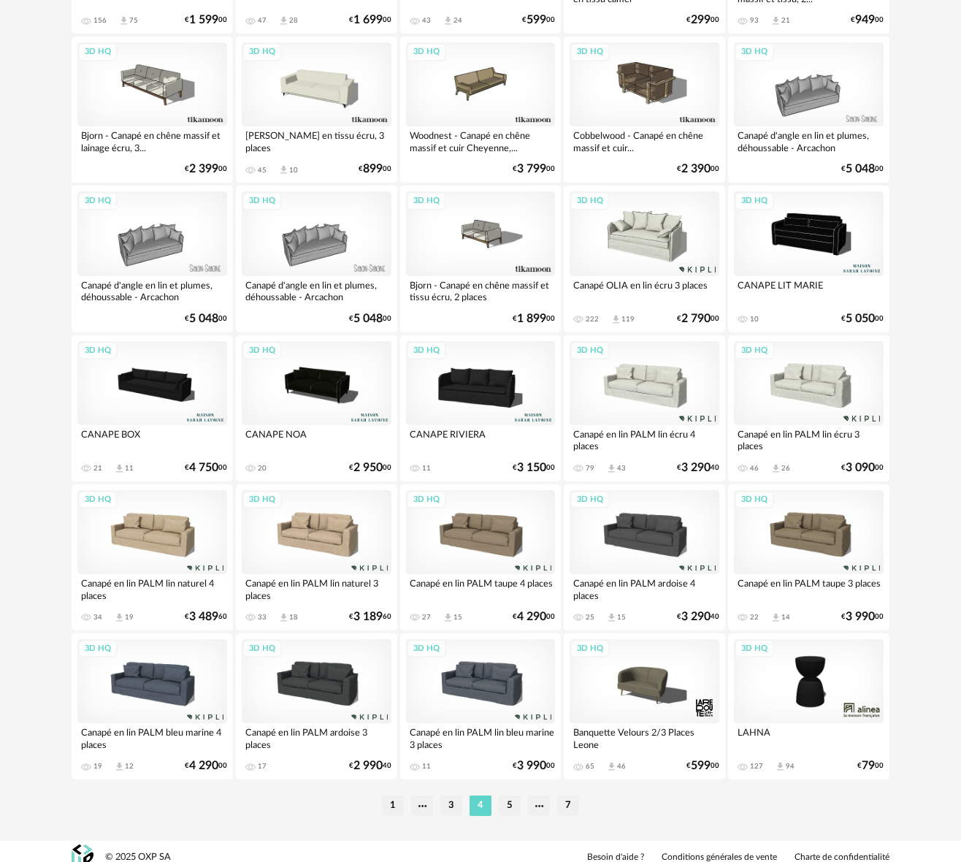
scroll to position [2411, 0]
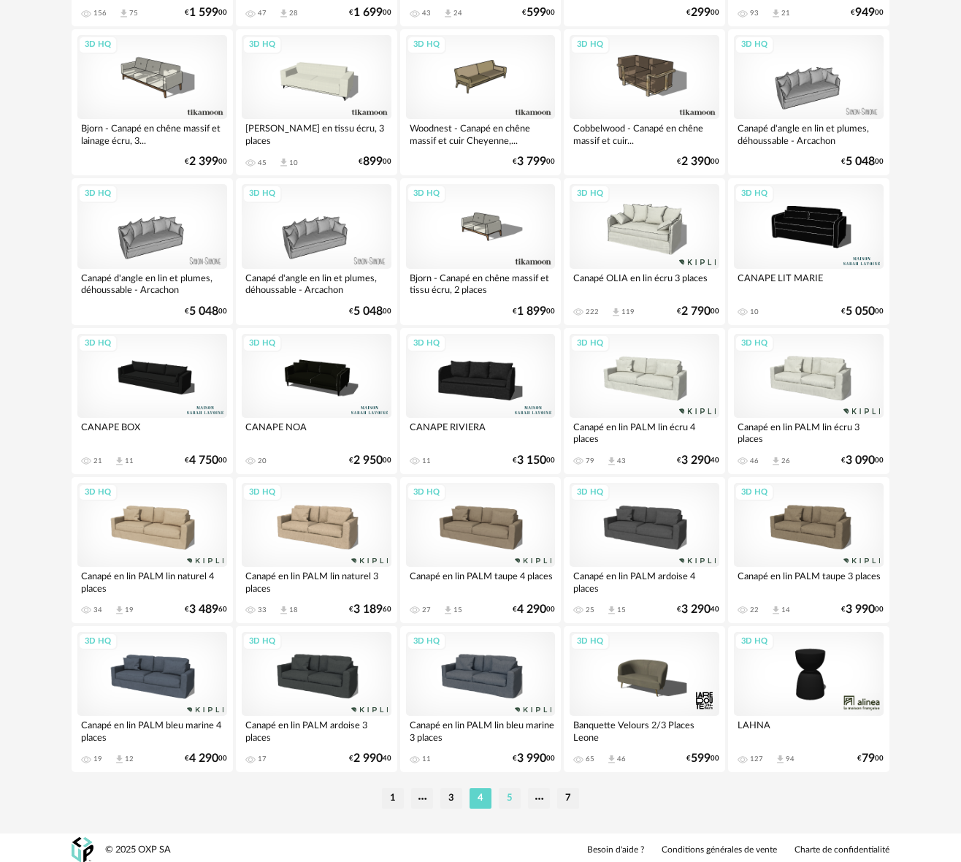
click at [502, 793] on li "5" at bounding box center [510, 798] width 22 height 20
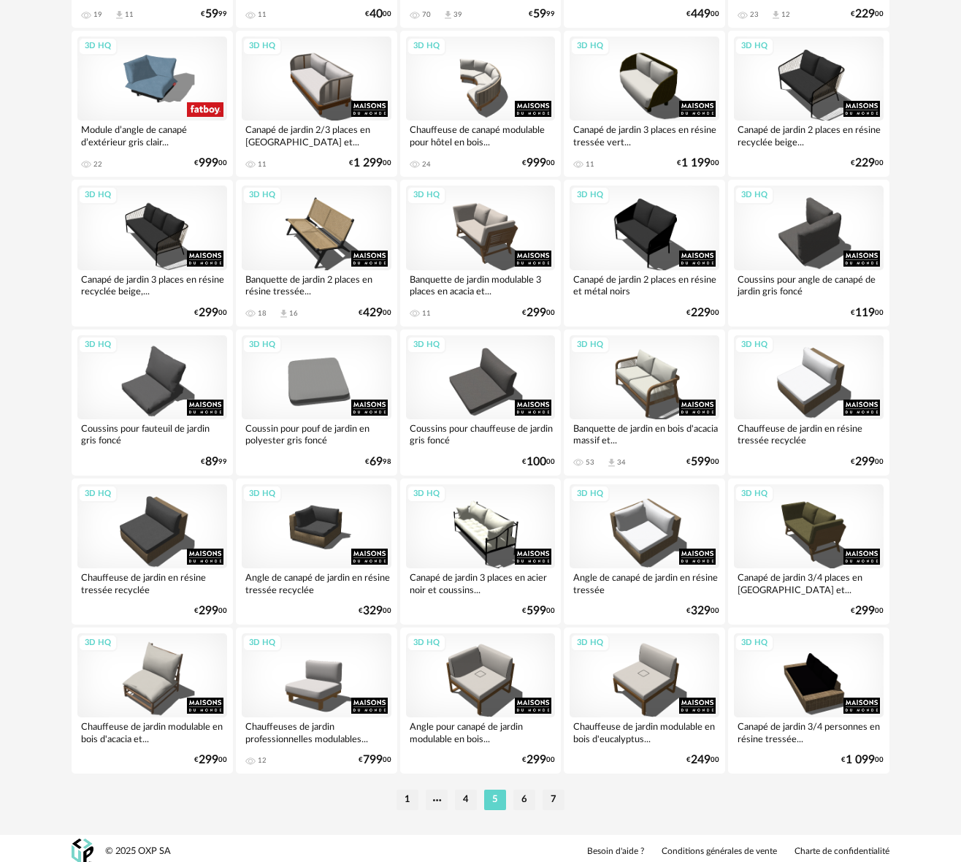
scroll to position [2411, 0]
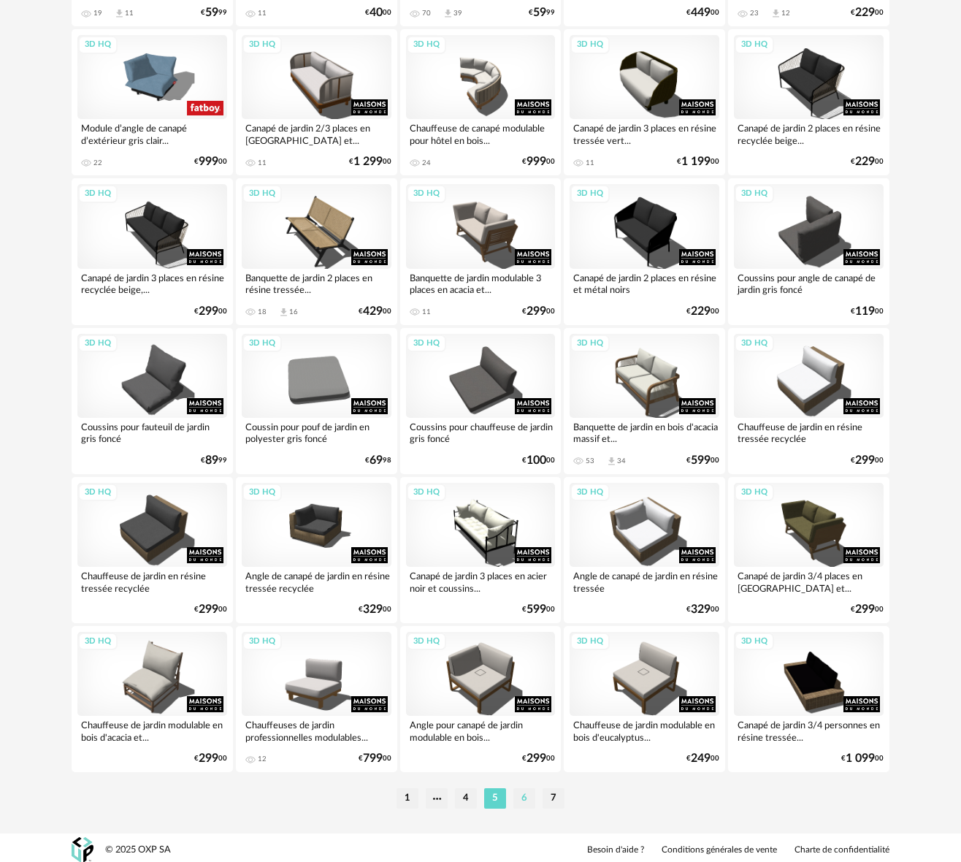
click at [523, 793] on li "6" at bounding box center [525, 798] width 22 height 20
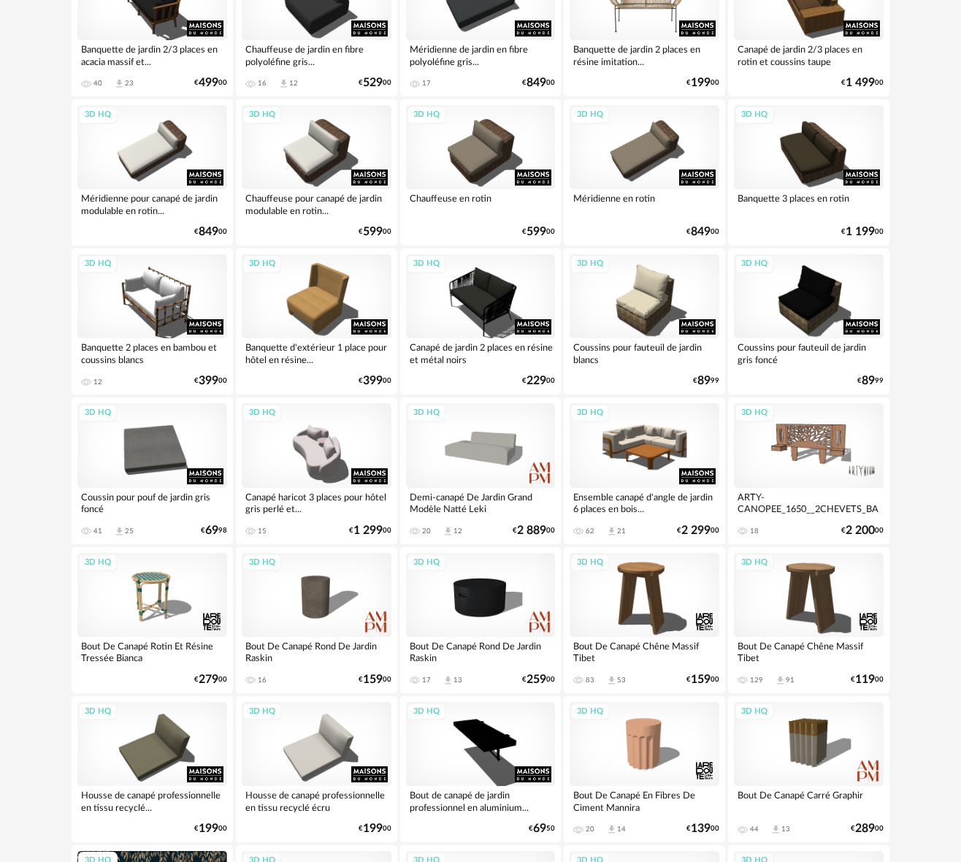
scroll to position [698, 0]
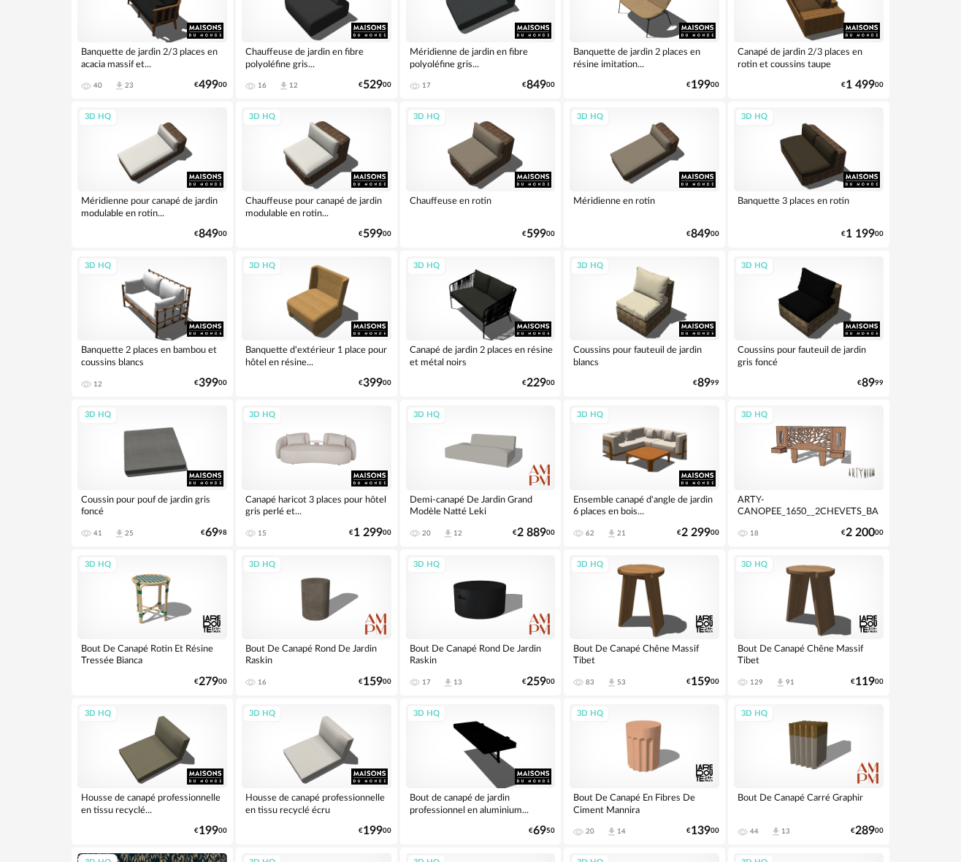
click at [308, 454] on div "3D HQ" at bounding box center [317, 447] width 150 height 84
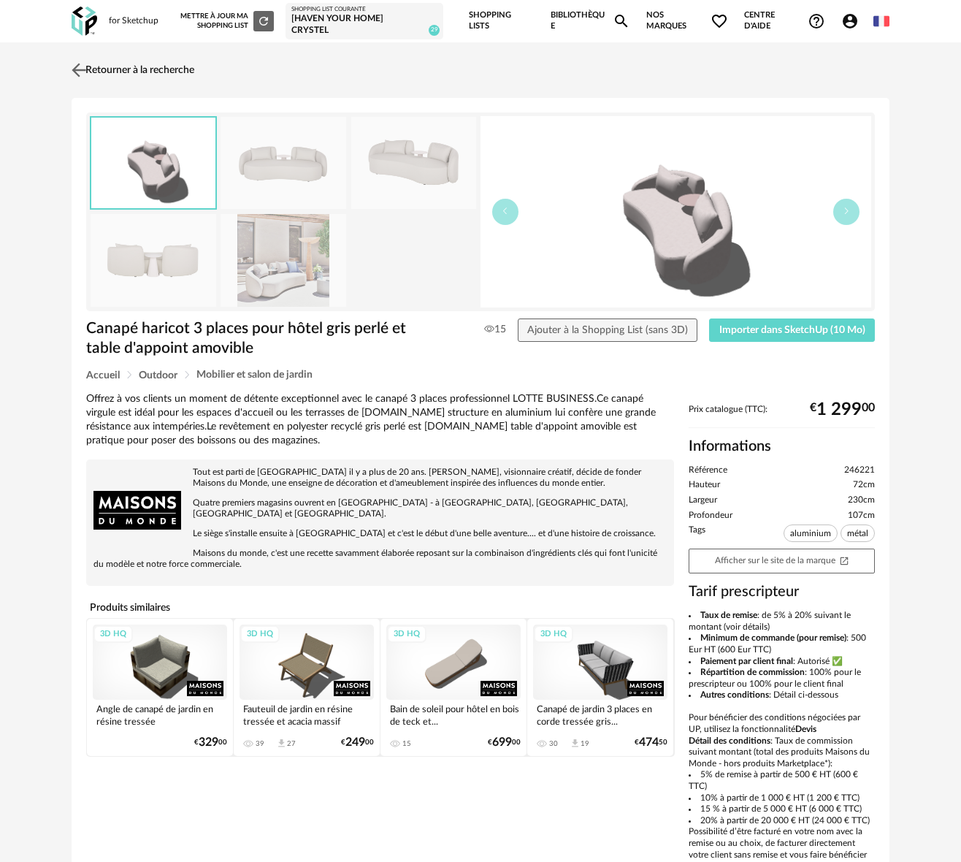
click at [73, 62] on img at bounding box center [79, 69] width 21 height 21
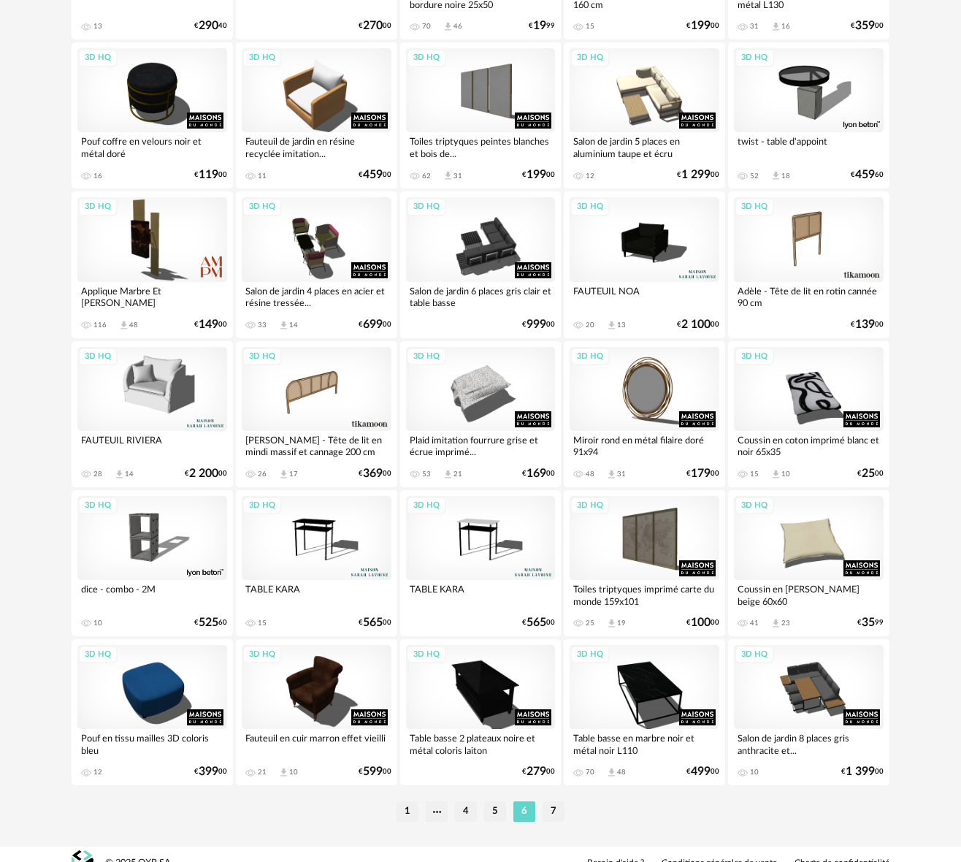
scroll to position [2411, 0]
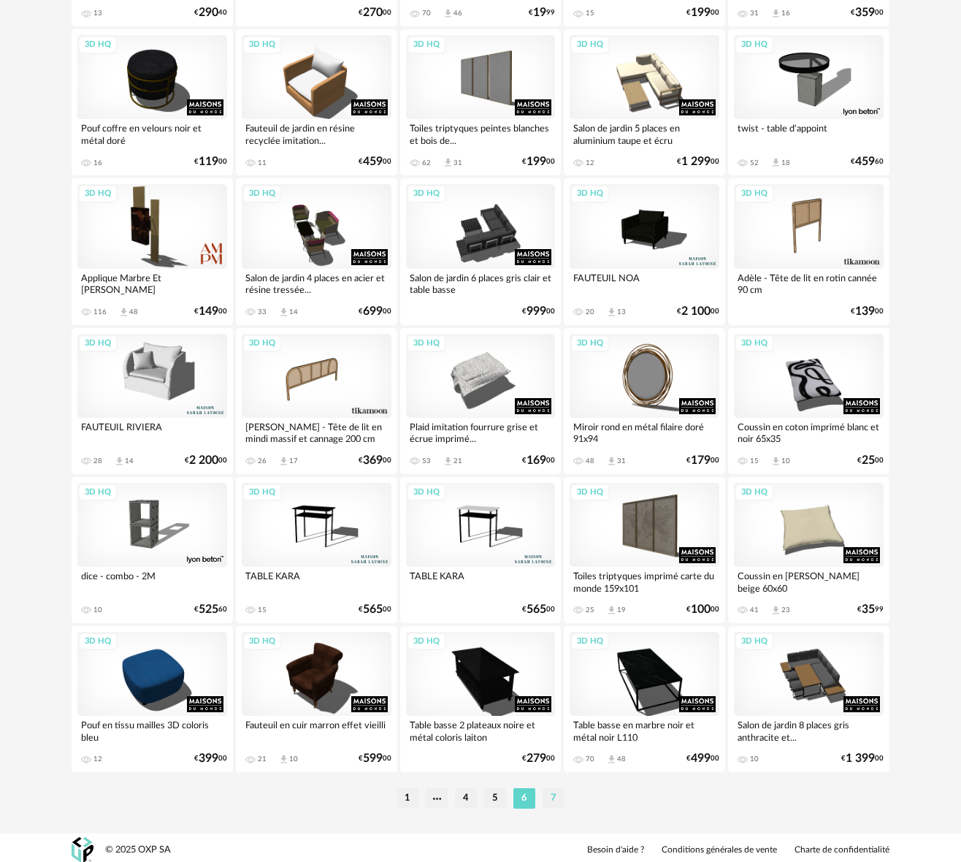
click at [553, 796] on li "7" at bounding box center [554, 798] width 22 height 20
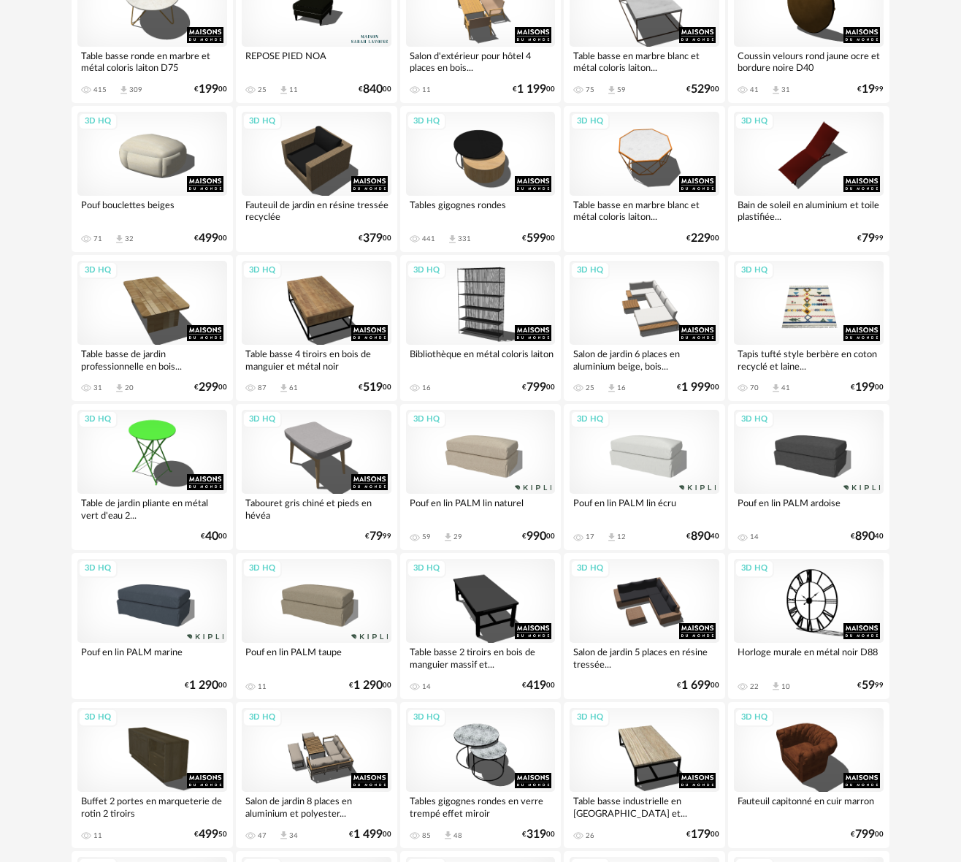
scroll to position [237, 0]
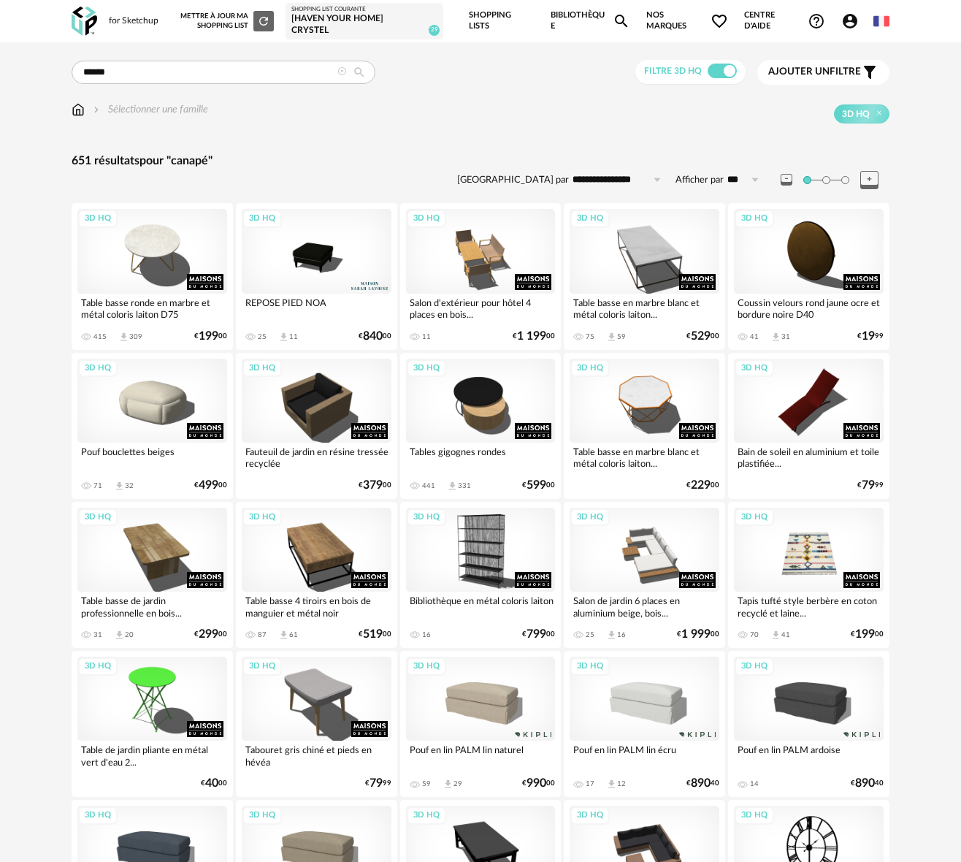
click at [358, 23] on div "[Haven your Home] Crystel" at bounding box center [364, 24] width 146 height 23
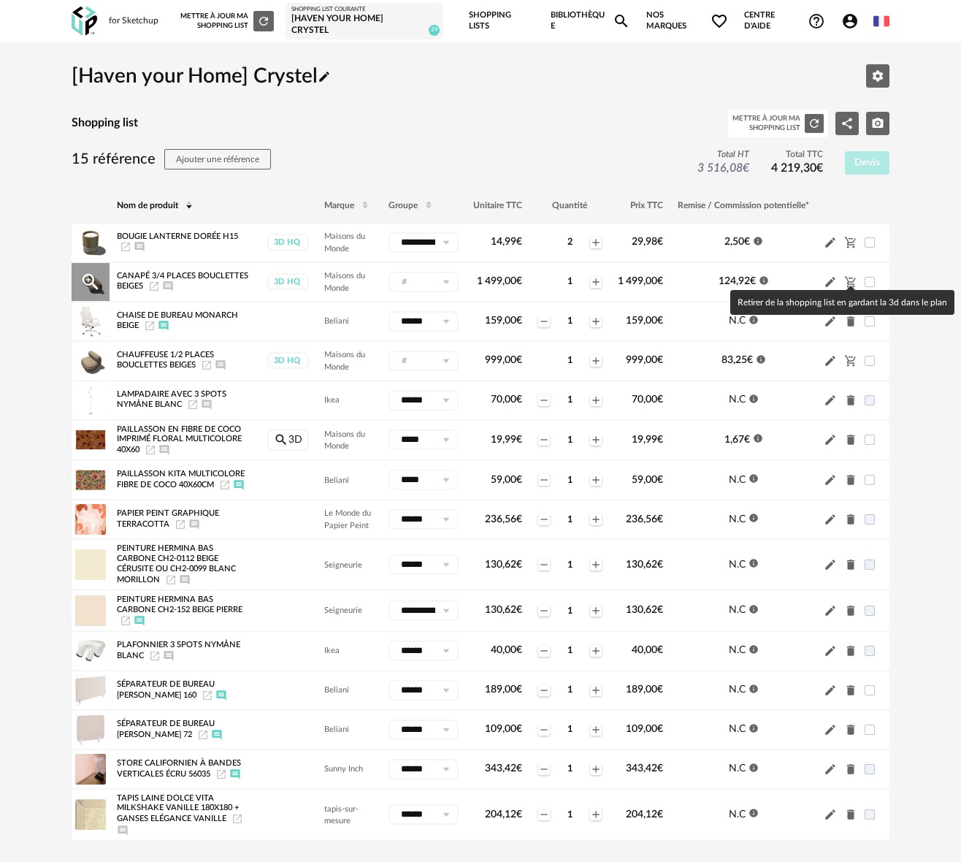
click at [849, 278] on icon "Cart Minus icon" at bounding box center [851, 281] width 13 height 13
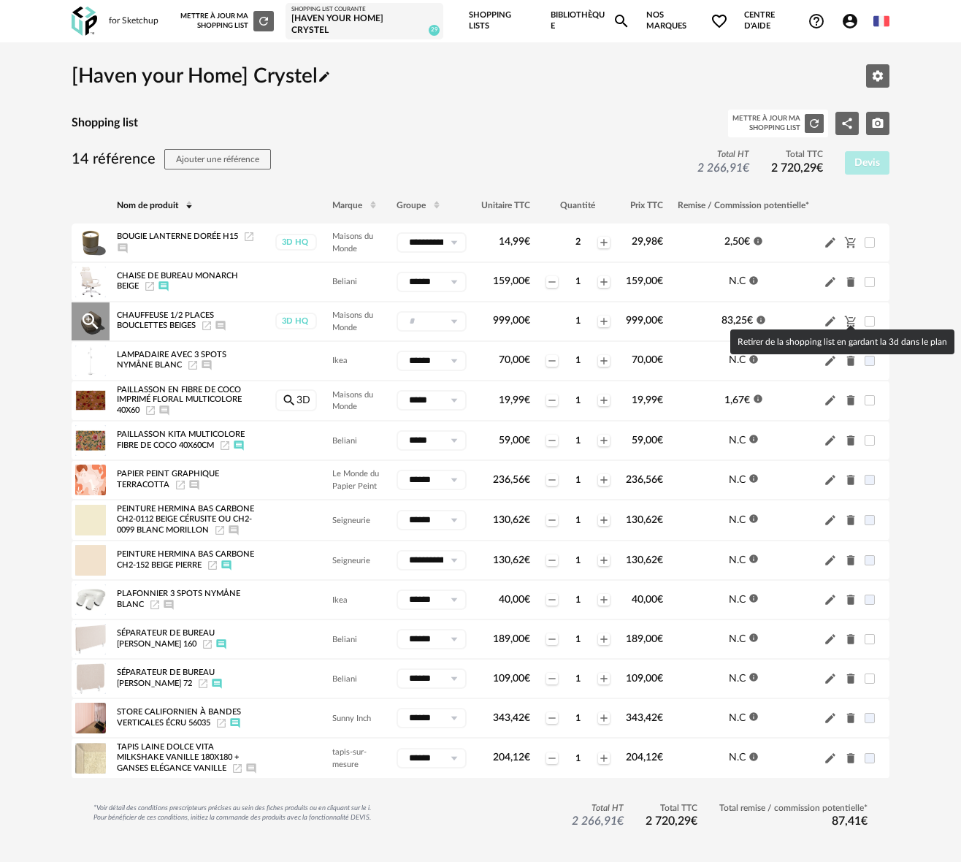
click at [850, 316] on icon "Cart Minus icon" at bounding box center [850, 321] width 11 height 11
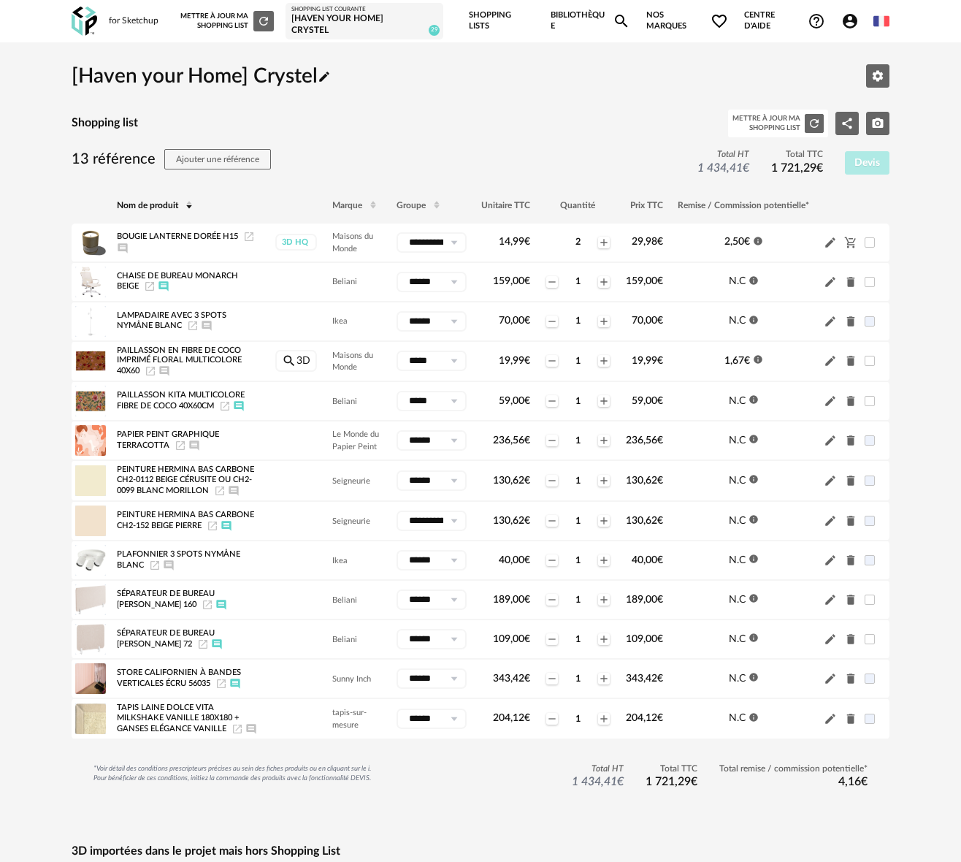
click at [263, 20] on icon "Refresh icon" at bounding box center [263, 21] width 13 height 13
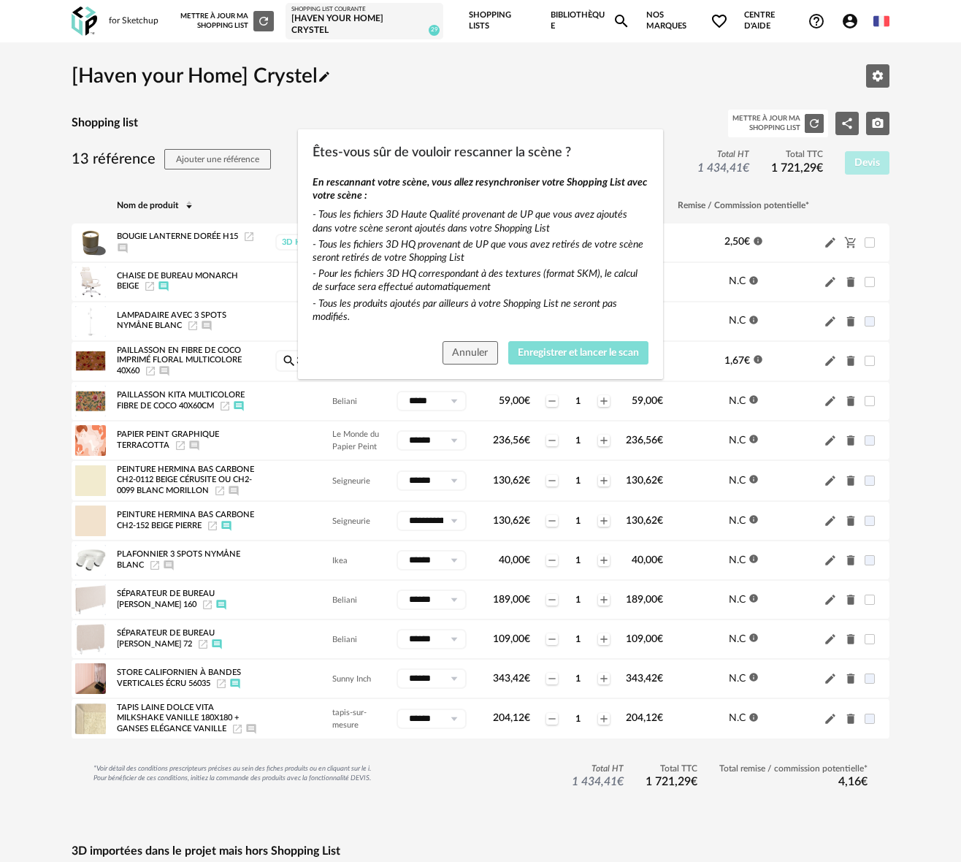
click at [564, 354] on span "Enregistrer et lancer le scan" at bounding box center [578, 353] width 121 height 10
